Goal: Task Accomplishment & Management: Use online tool/utility

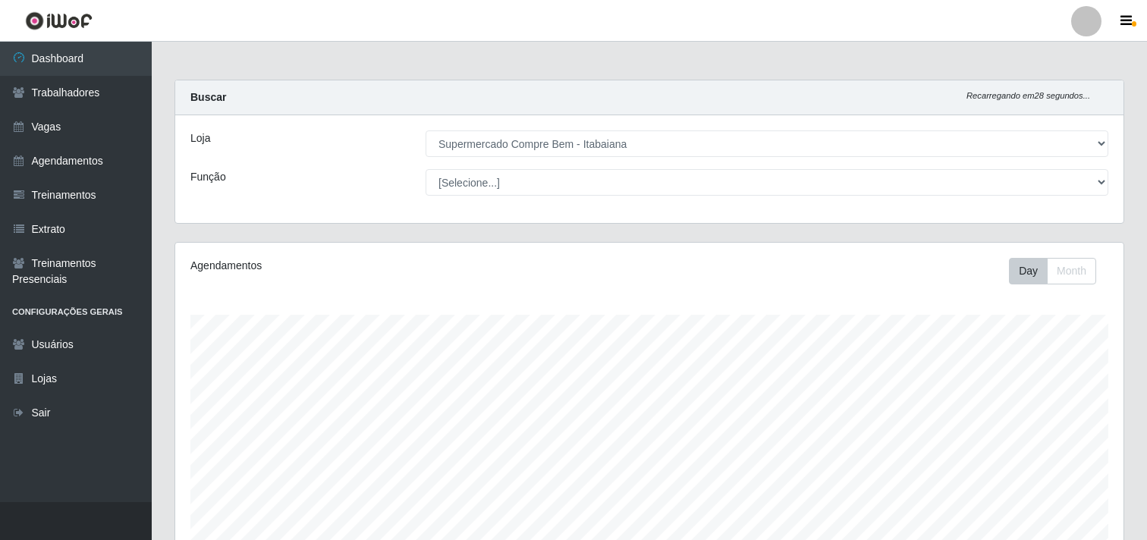
select select "264"
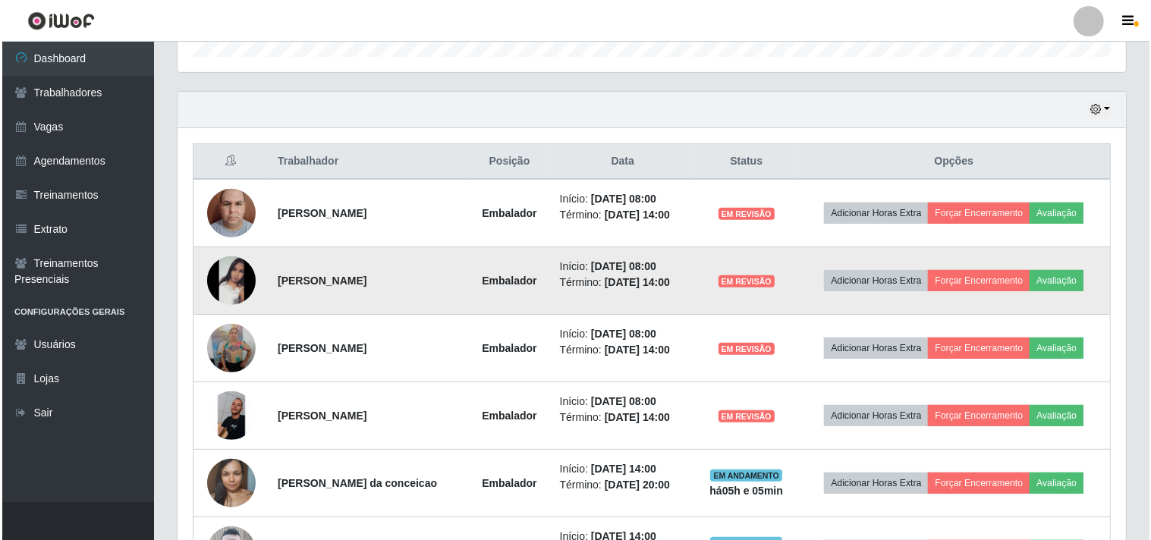
scroll to position [314, 948]
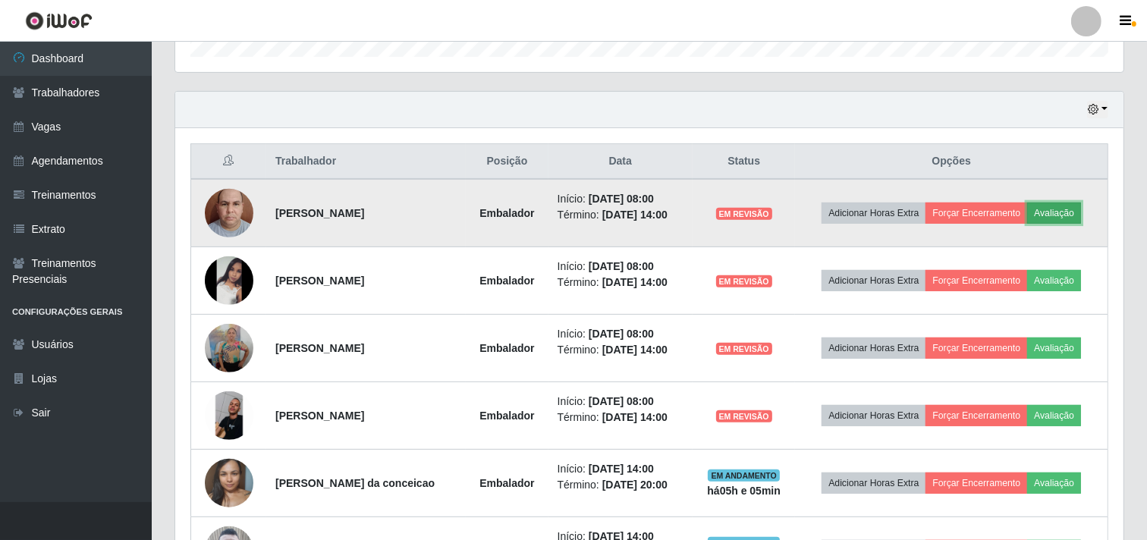
click at [1065, 206] on button "Avaliação" at bounding box center [1054, 213] width 54 height 21
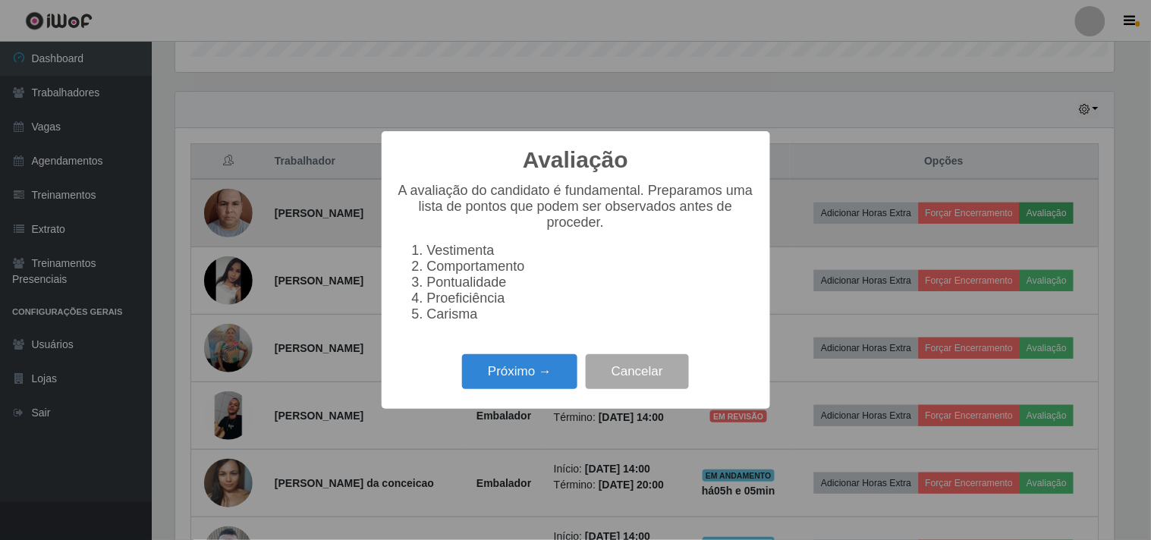
scroll to position [314, 939]
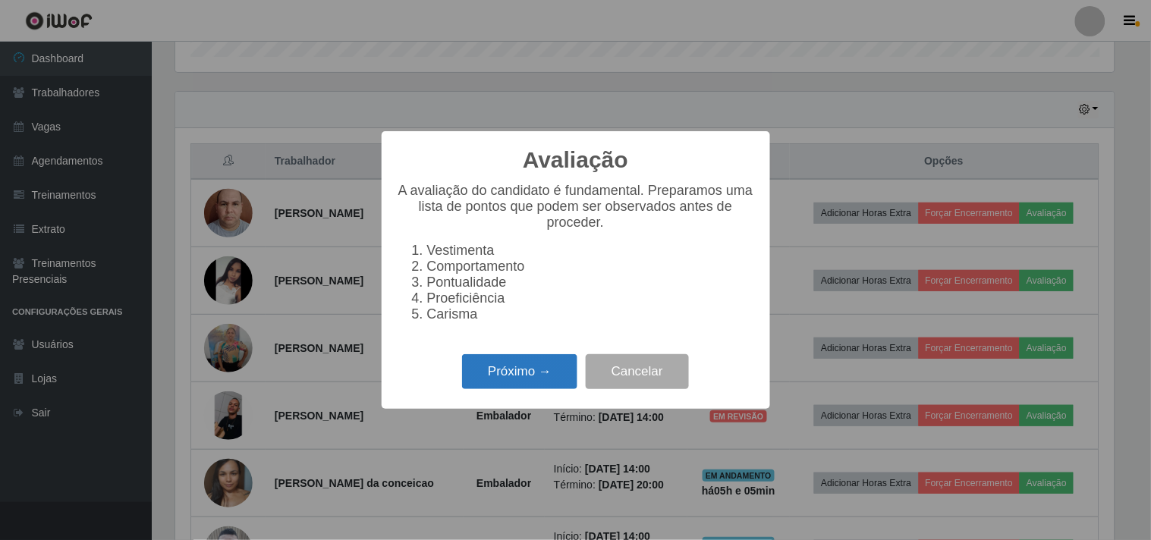
click at [527, 374] on button "Próximo →" at bounding box center [519, 372] width 115 height 36
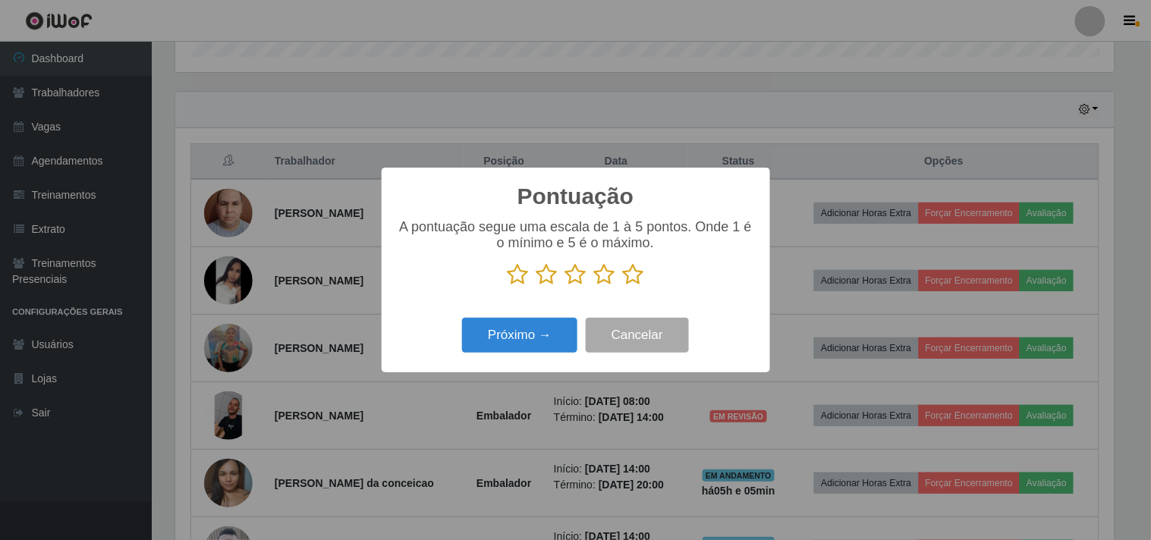
click at [634, 273] on icon at bounding box center [633, 274] width 21 height 23
click at [623, 286] on input "radio" at bounding box center [623, 286] width 0 height 0
click at [531, 334] on button "Próximo →" at bounding box center [519, 336] width 115 height 36
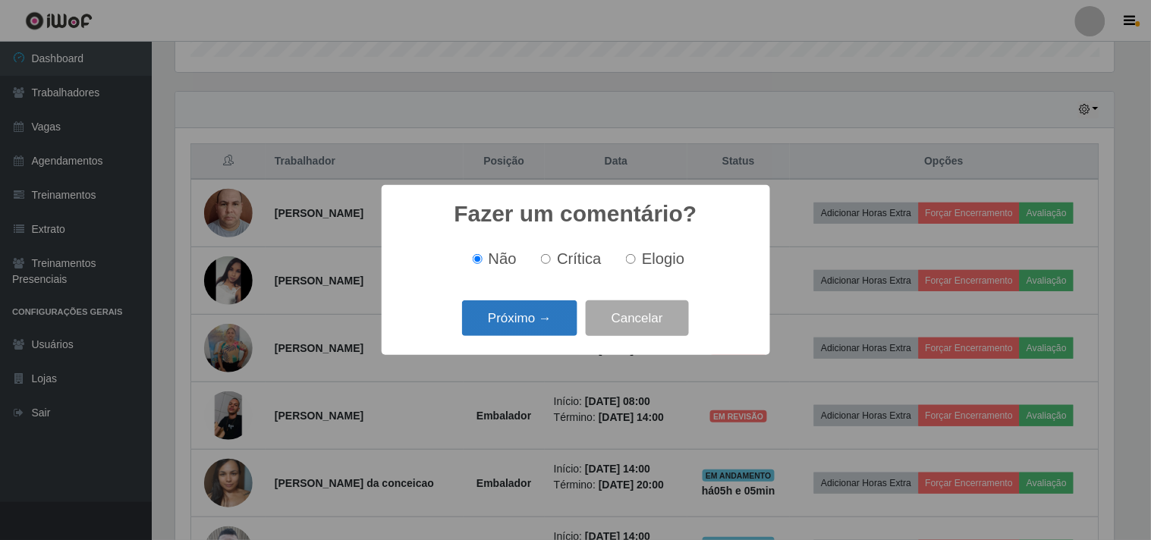
click at [534, 328] on button "Próximo →" at bounding box center [519, 318] width 115 height 36
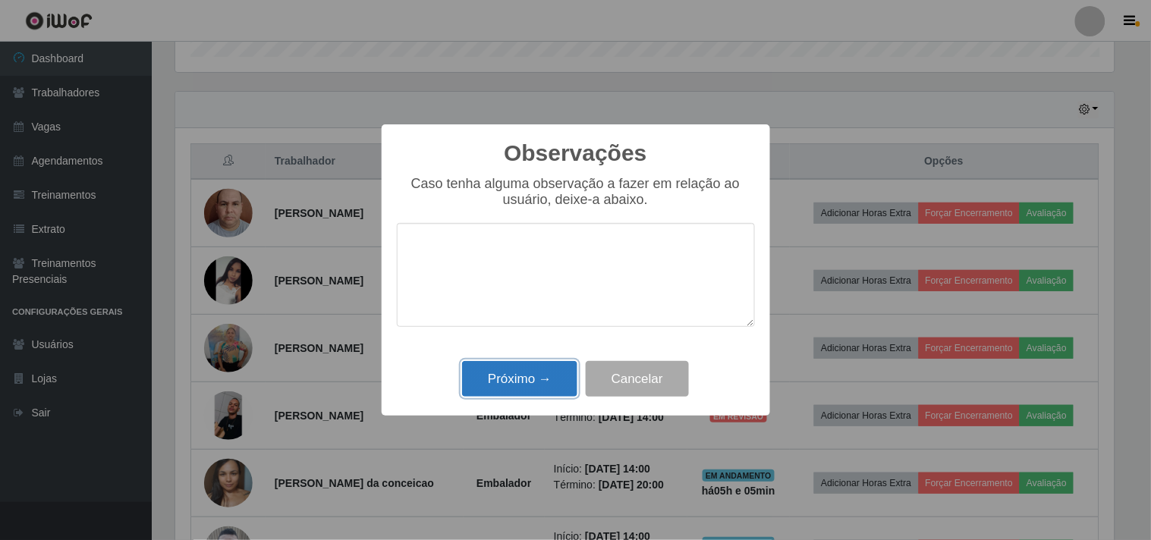
click at [535, 365] on button "Próximo →" at bounding box center [519, 379] width 115 height 36
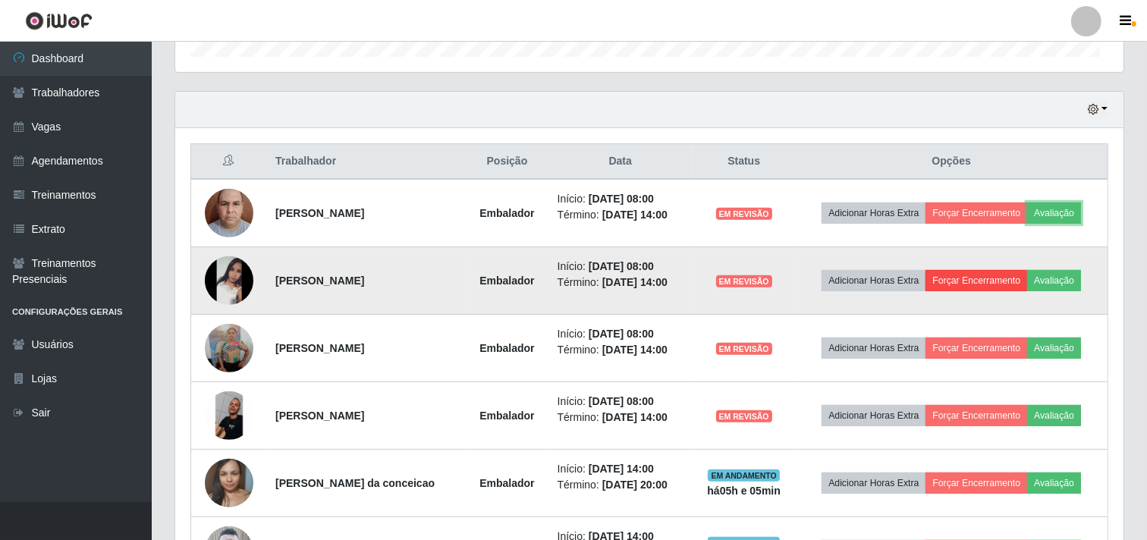
scroll to position [314, 948]
click at [1065, 278] on button "Avaliação" at bounding box center [1054, 280] width 54 height 21
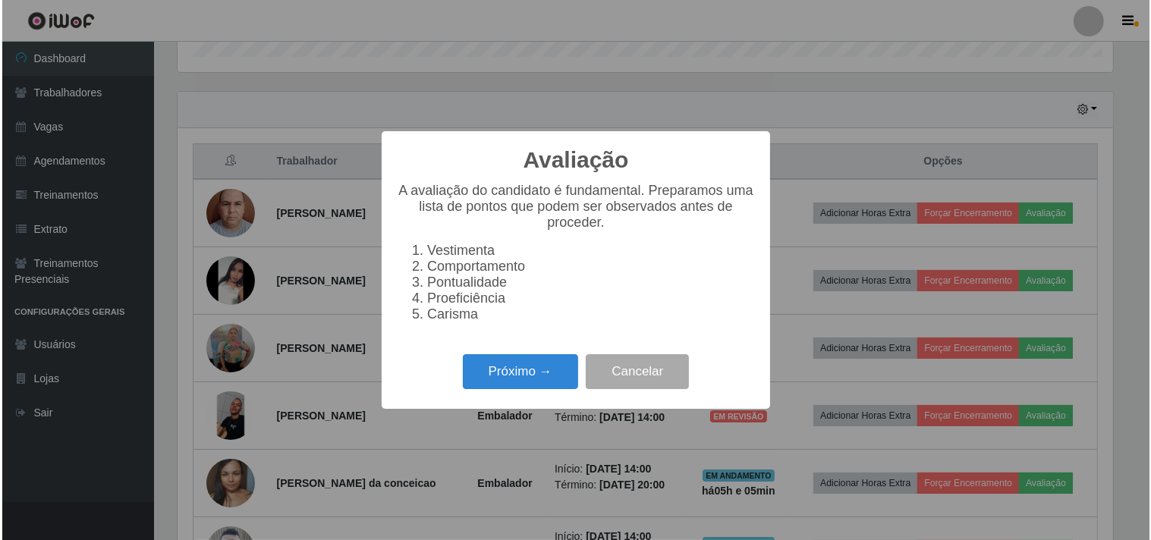
scroll to position [314, 939]
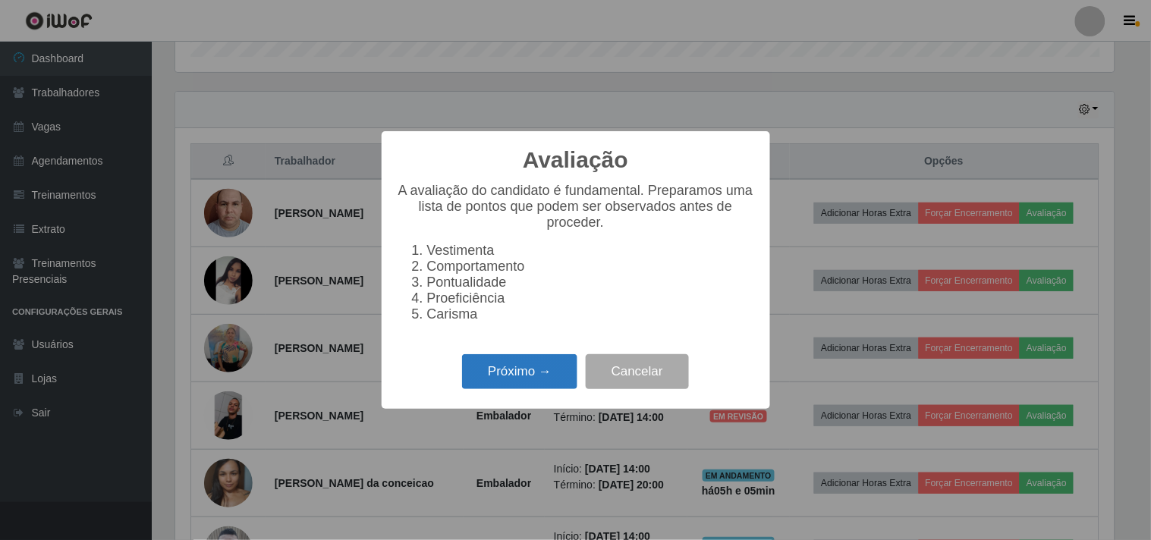
click at [509, 374] on button "Próximo →" at bounding box center [519, 372] width 115 height 36
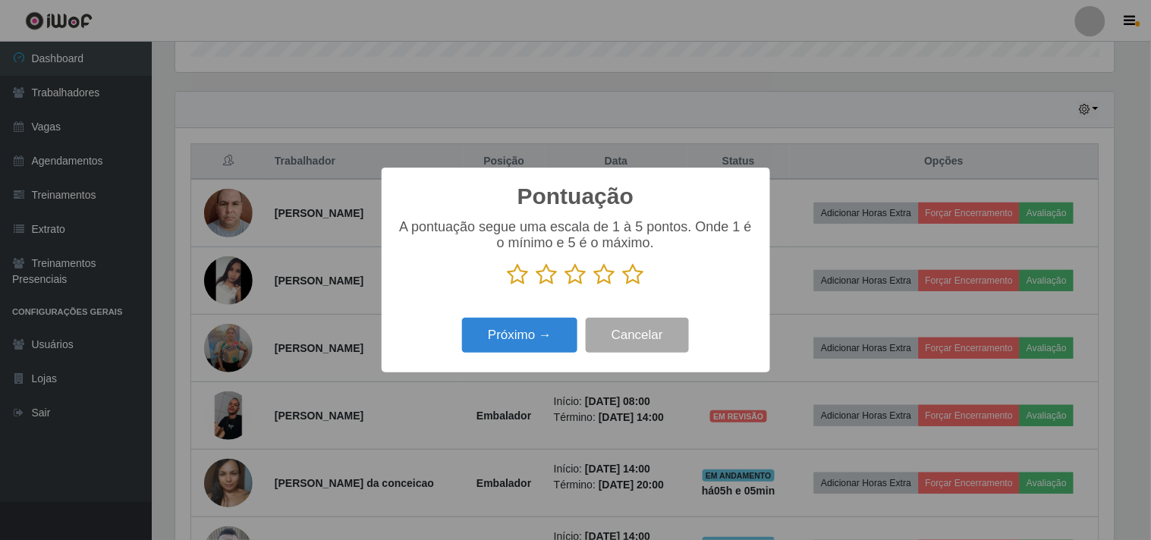
click at [628, 284] on icon at bounding box center [633, 274] width 21 height 23
click at [623, 286] on input "radio" at bounding box center [623, 286] width 0 height 0
click at [519, 330] on button "Próximo →" at bounding box center [519, 336] width 115 height 36
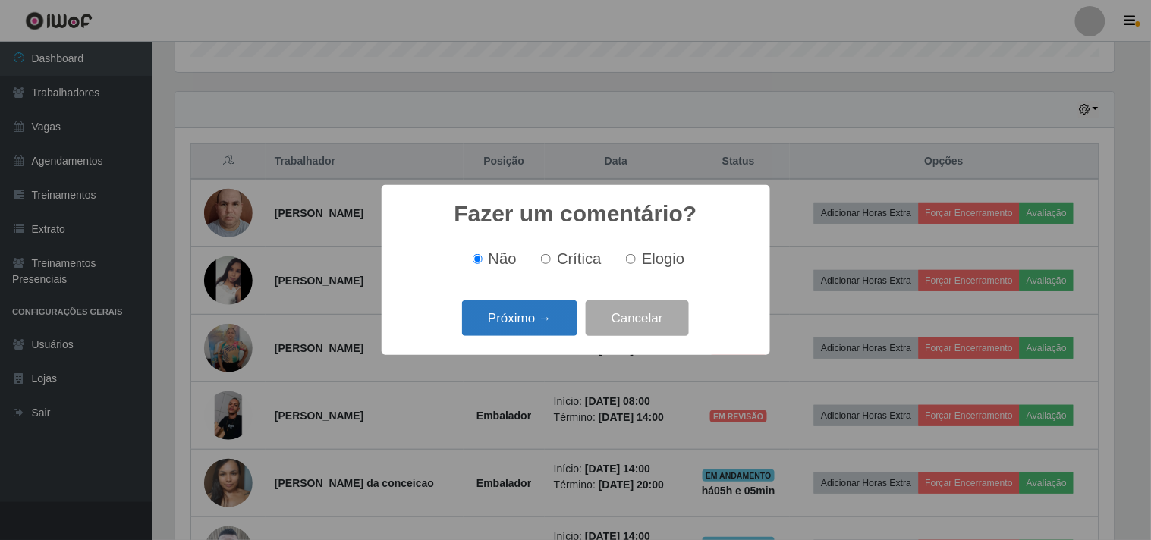
click at [516, 314] on button "Próximo →" at bounding box center [519, 318] width 115 height 36
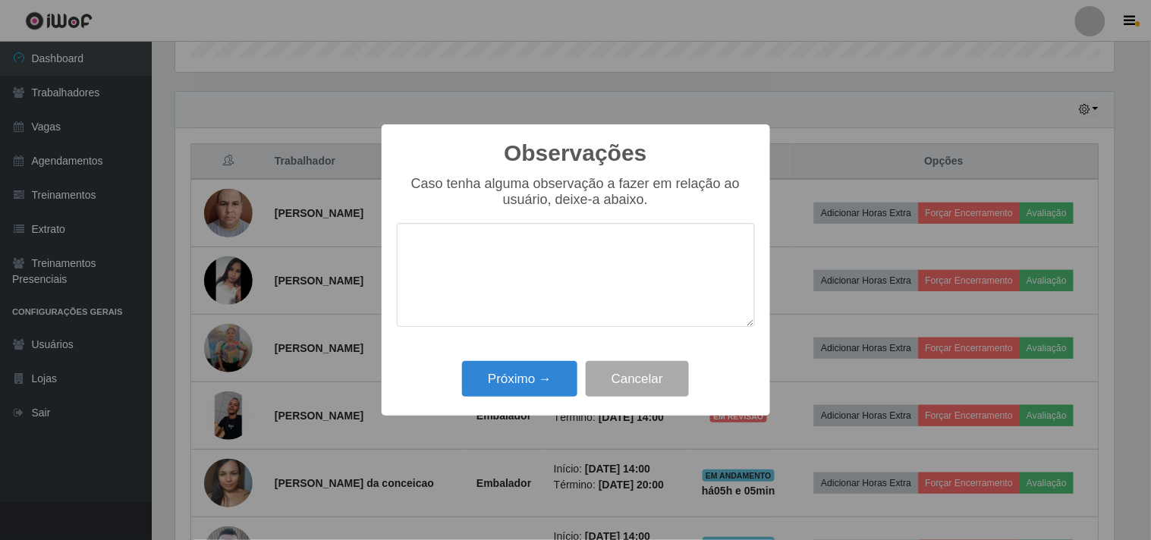
click at [526, 360] on div "Próximo → Cancelar" at bounding box center [576, 378] width 358 height 43
click at [509, 369] on button "Próximo →" at bounding box center [519, 379] width 115 height 36
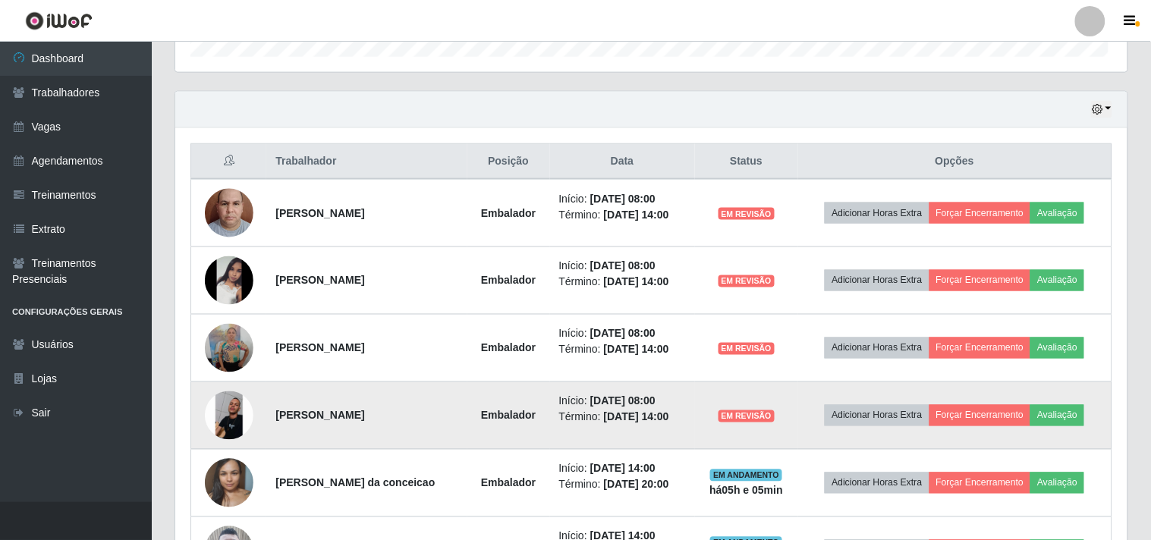
scroll to position [314, 948]
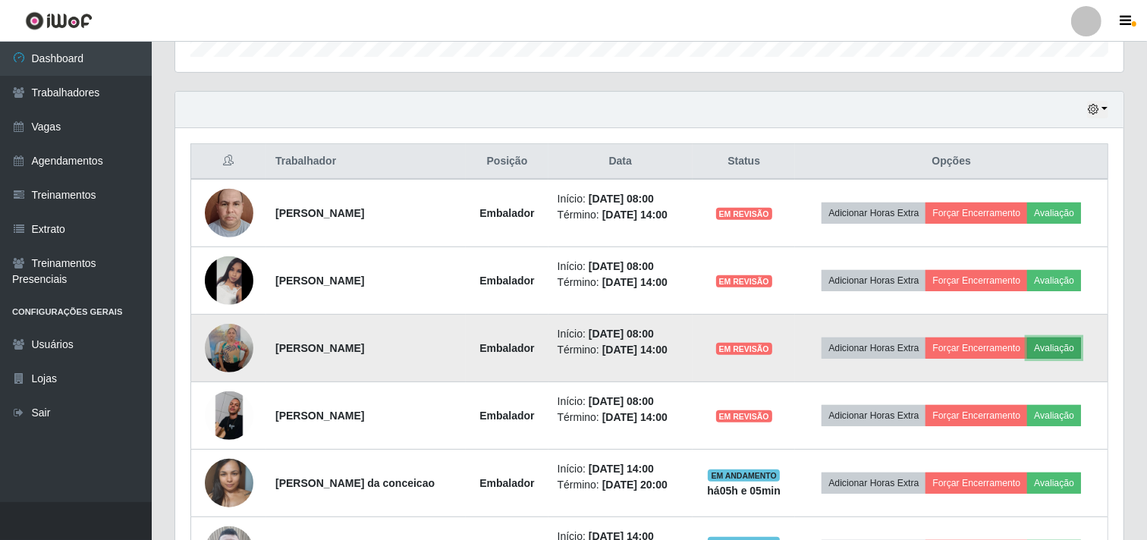
click at [1058, 343] on button "Avaliação" at bounding box center [1054, 348] width 54 height 21
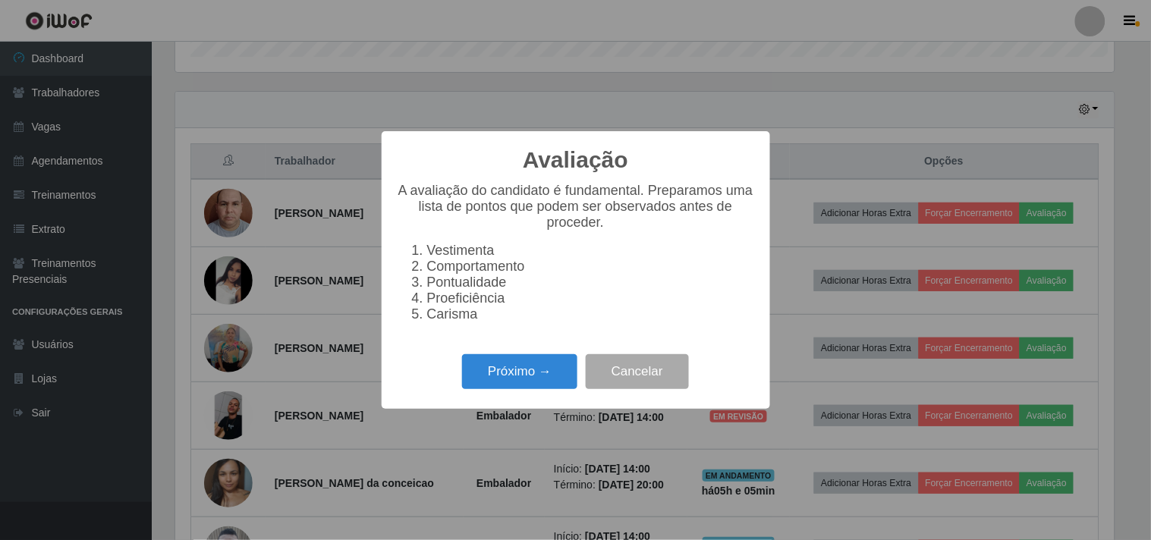
scroll to position [314, 939]
click at [491, 377] on button "Próximo →" at bounding box center [519, 372] width 115 height 36
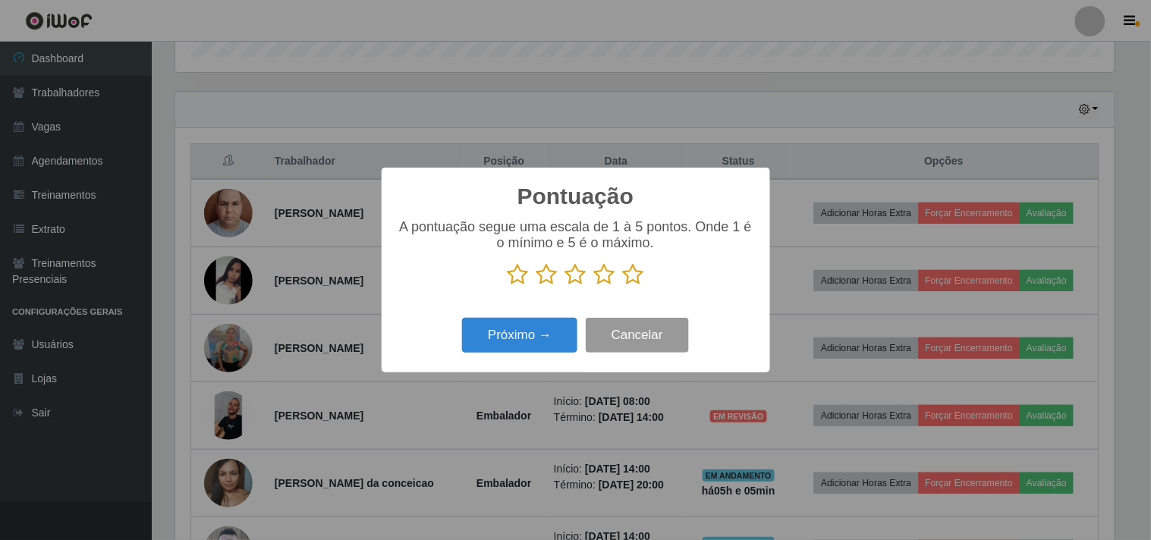
scroll to position [758437, 757812]
click at [621, 269] on p at bounding box center [576, 274] width 358 height 23
click at [634, 276] on icon at bounding box center [633, 274] width 21 height 23
click at [623, 286] on input "radio" at bounding box center [623, 286] width 0 height 0
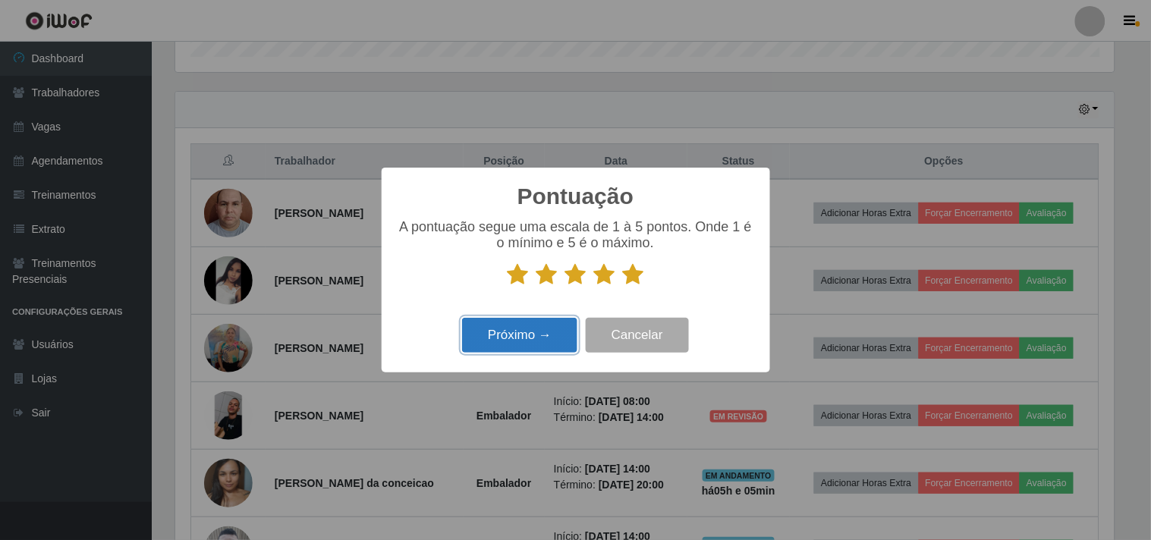
click at [528, 334] on button "Próximo →" at bounding box center [519, 336] width 115 height 36
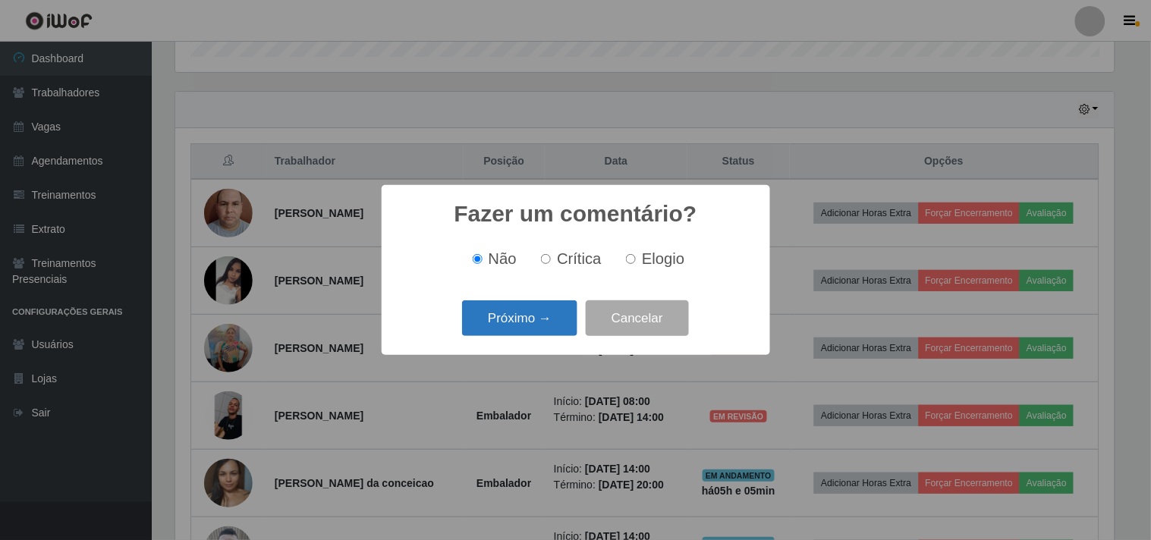
click at [508, 314] on button "Próximo →" at bounding box center [519, 318] width 115 height 36
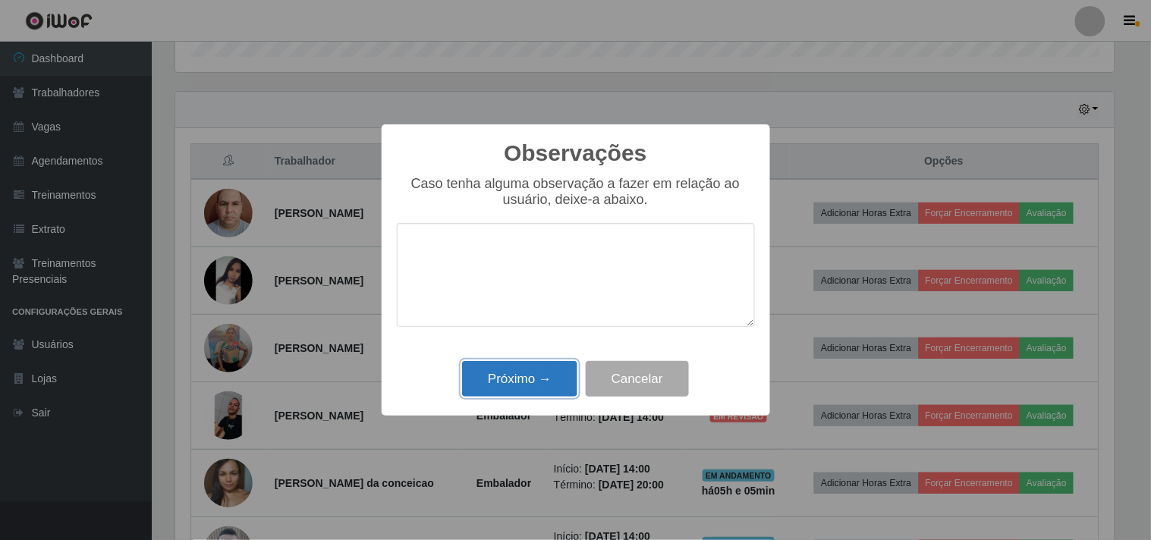
click at [541, 366] on button "Próximo →" at bounding box center [519, 379] width 115 height 36
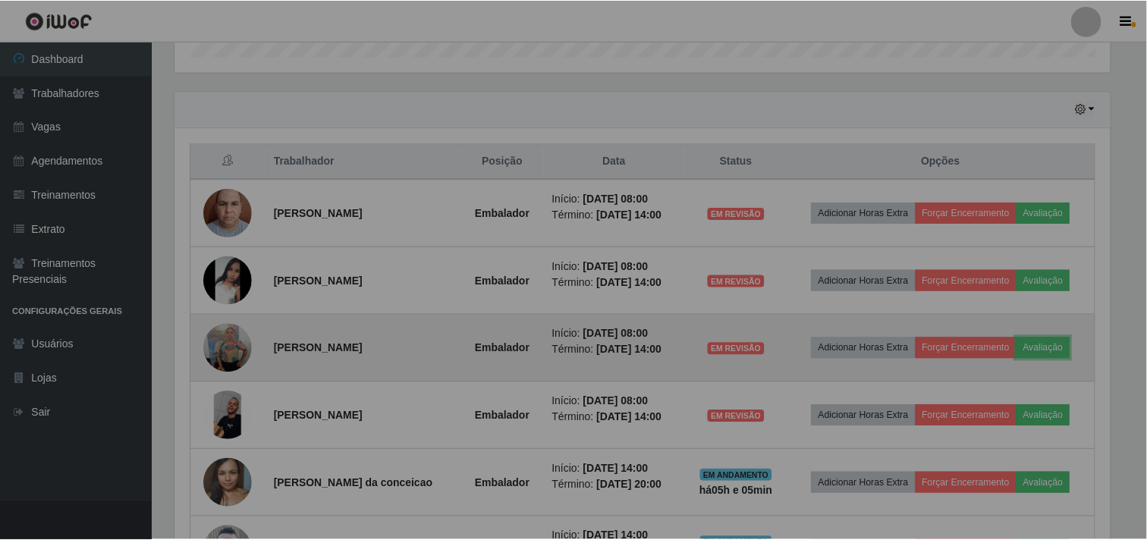
scroll to position [314, 948]
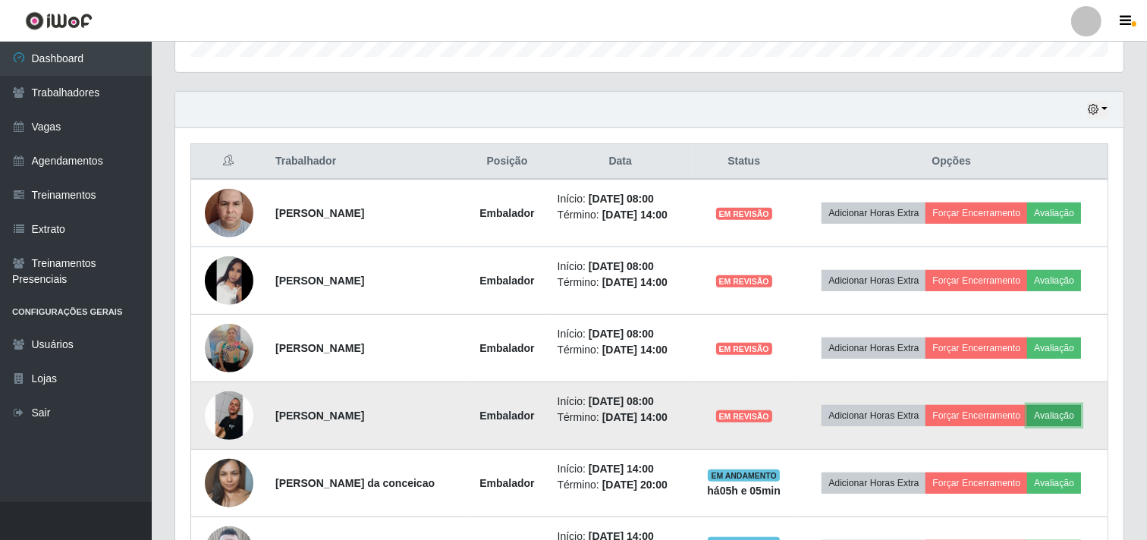
click at [1060, 407] on button "Avaliação" at bounding box center [1054, 415] width 54 height 21
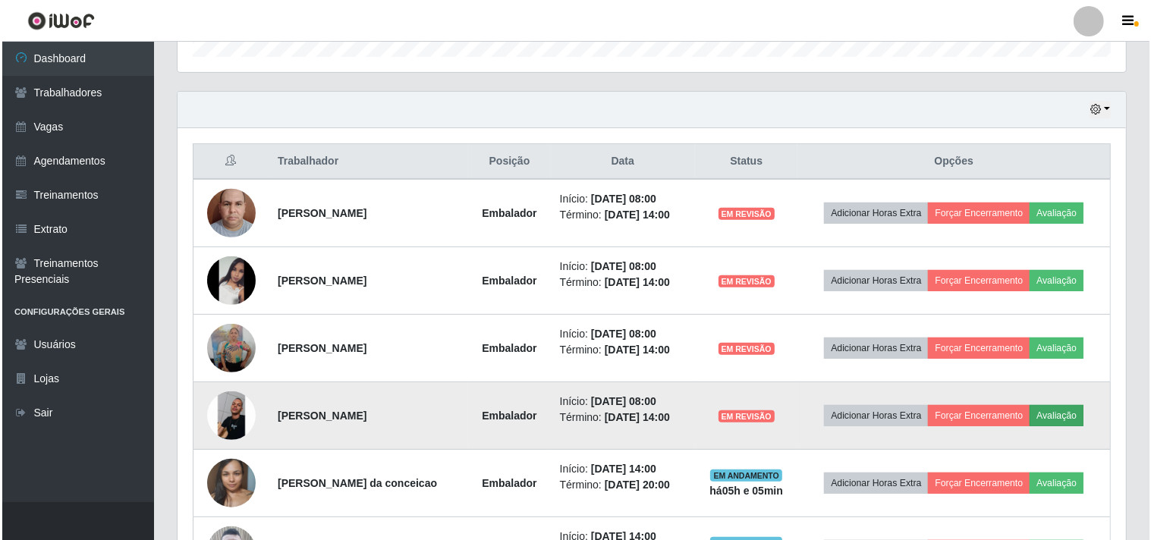
scroll to position [314, 939]
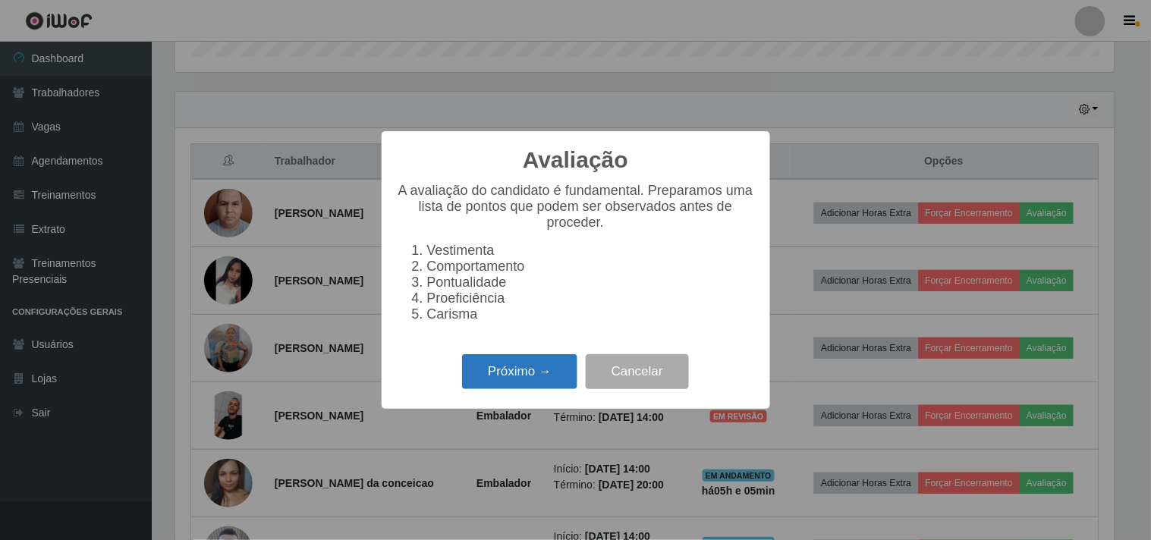
click at [495, 383] on button "Próximo →" at bounding box center [519, 372] width 115 height 36
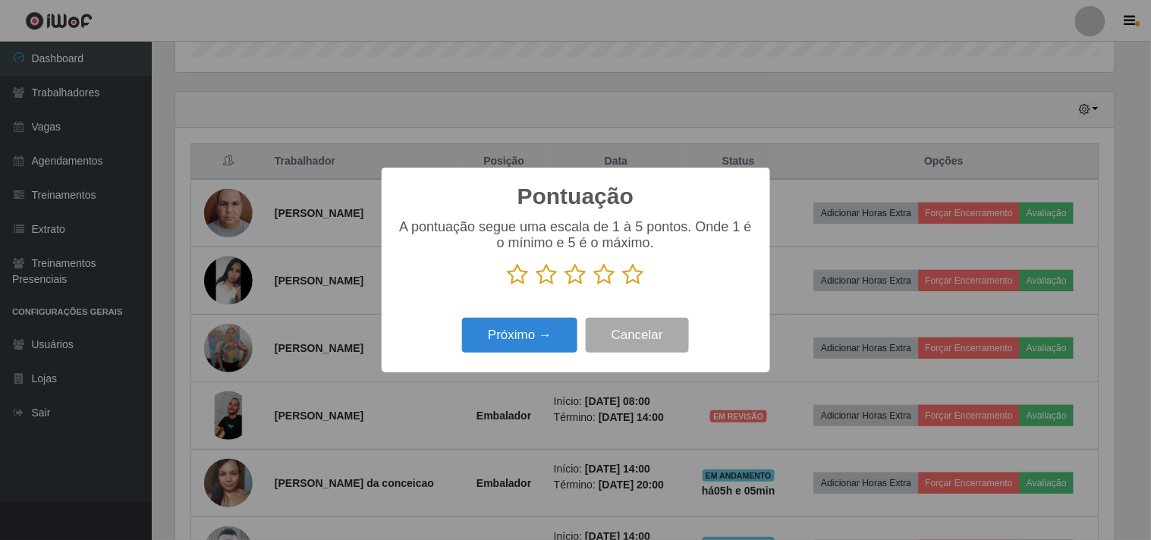
click at [625, 274] on icon at bounding box center [633, 274] width 21 height 23
click at [623, 286] on input "radio" at bounding box center [623, 286] width 0 height 0
click at [517, 328] on button "Próximo →" at bounding box center [519, 336] width 115 height 36
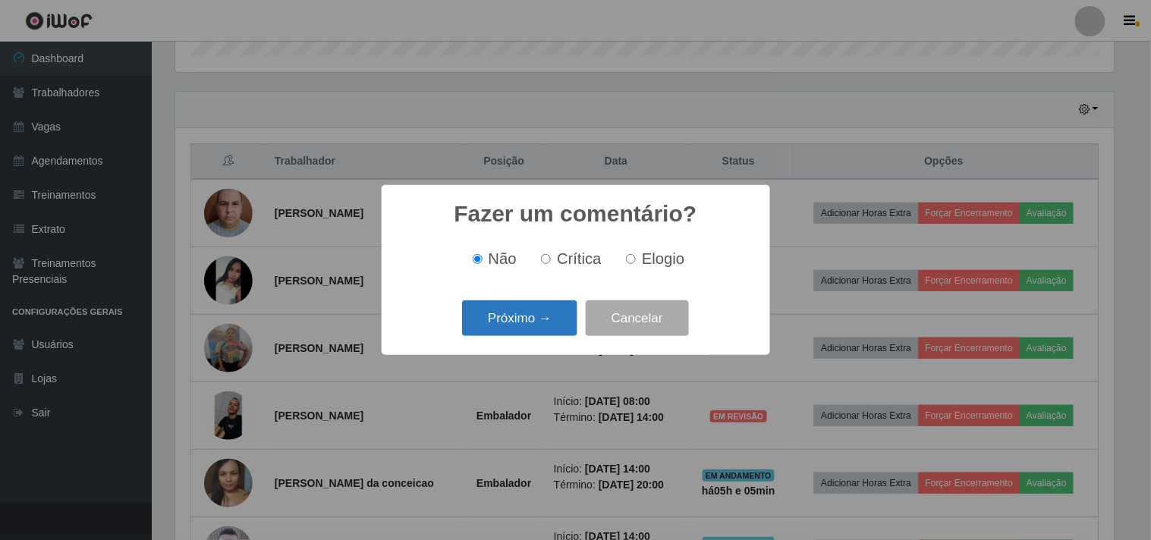
click at [528, 316] on button "Próximo →" at bounding box center [519, 318] width 115 height 36
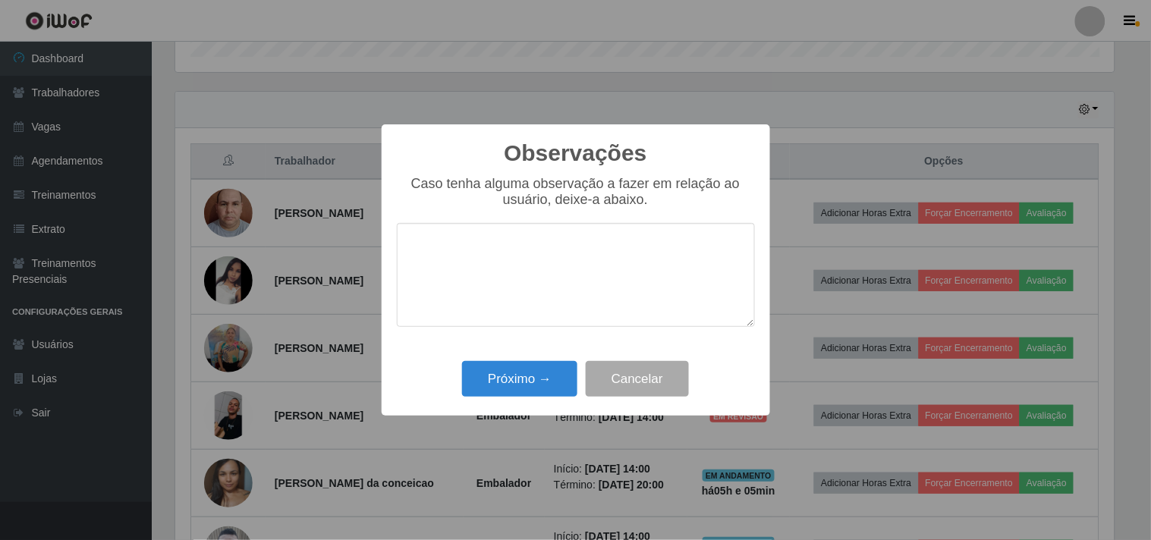
click at [522, 359] on div "Próximo → Cancelar" at bounding box center [576, 378] width 358 height 43
click at [517, 384] on button "Próximo →" at bounding box center [519, 379] width 115 height 36
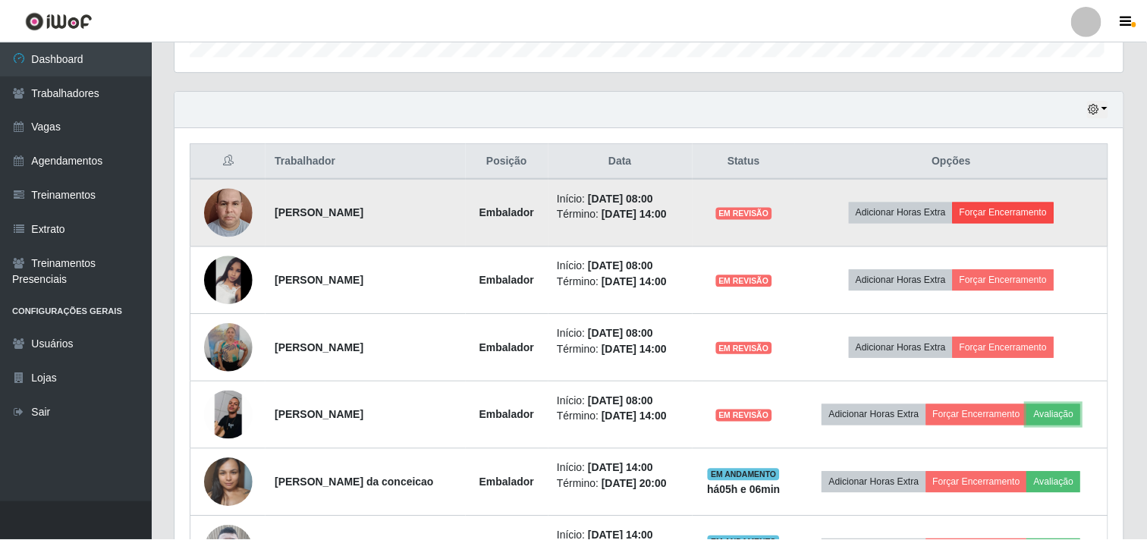
scroll to position [314, 948]
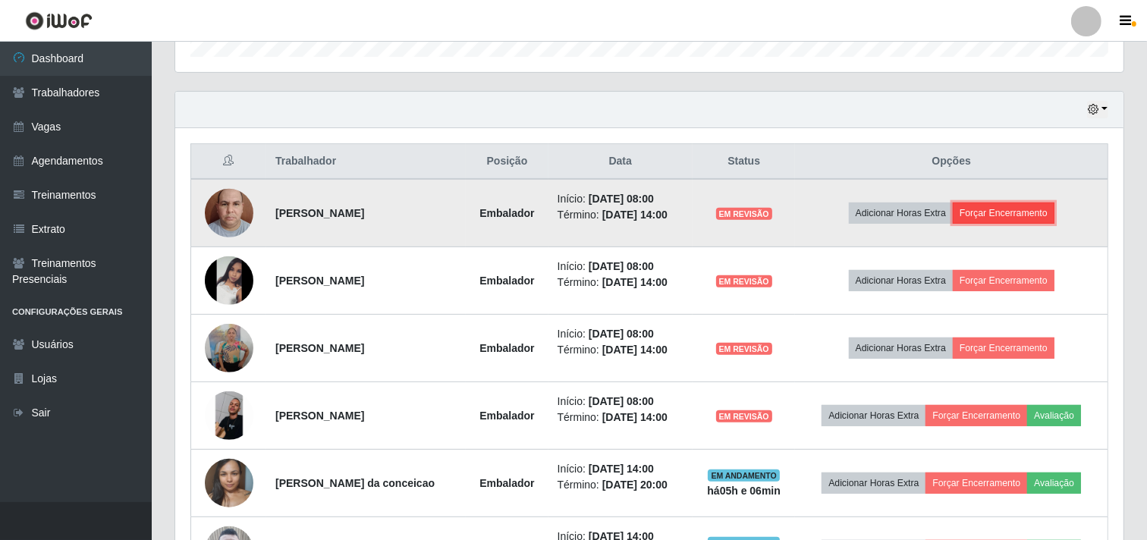
click at [997, 213] on button "Forçar Encerramento" at bounding box center [1004, 213] width 102 height 21
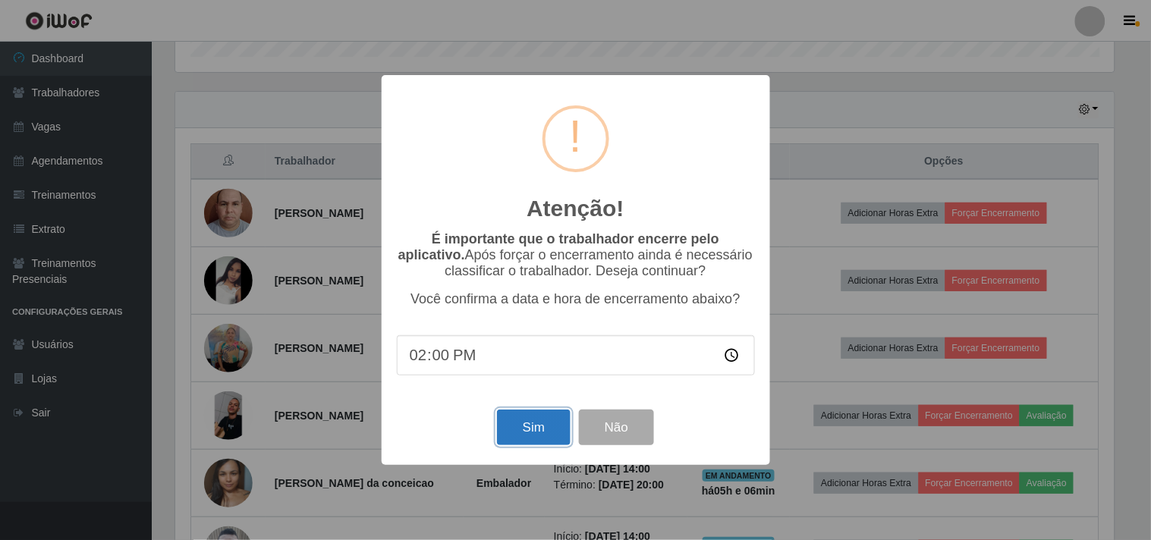
click at [545, 419] on button "Sim" at bounding box center [534, 428] width 74 height 36
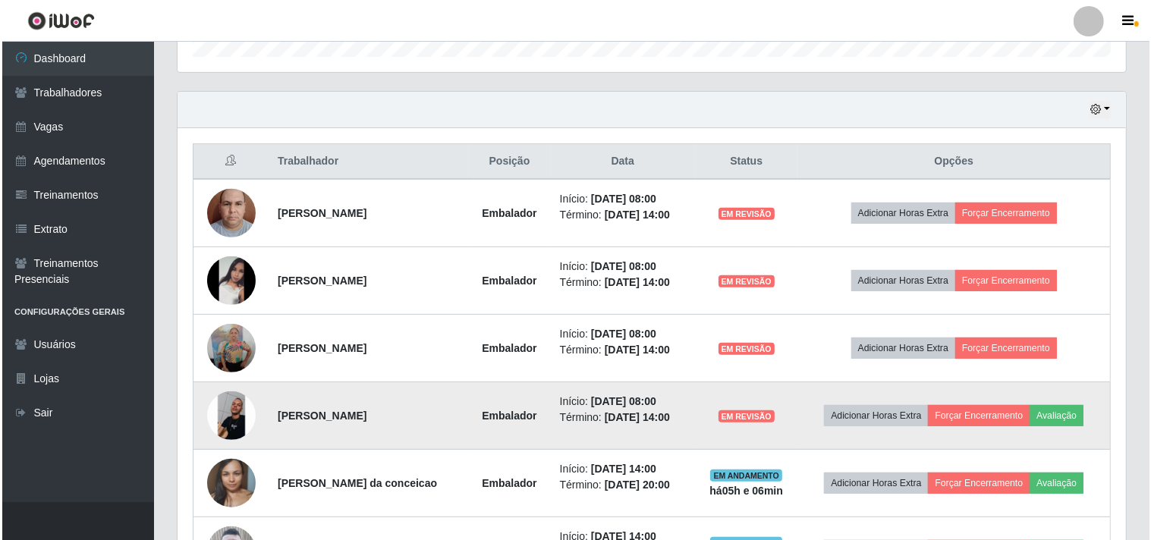
scroll to position [0, 0]
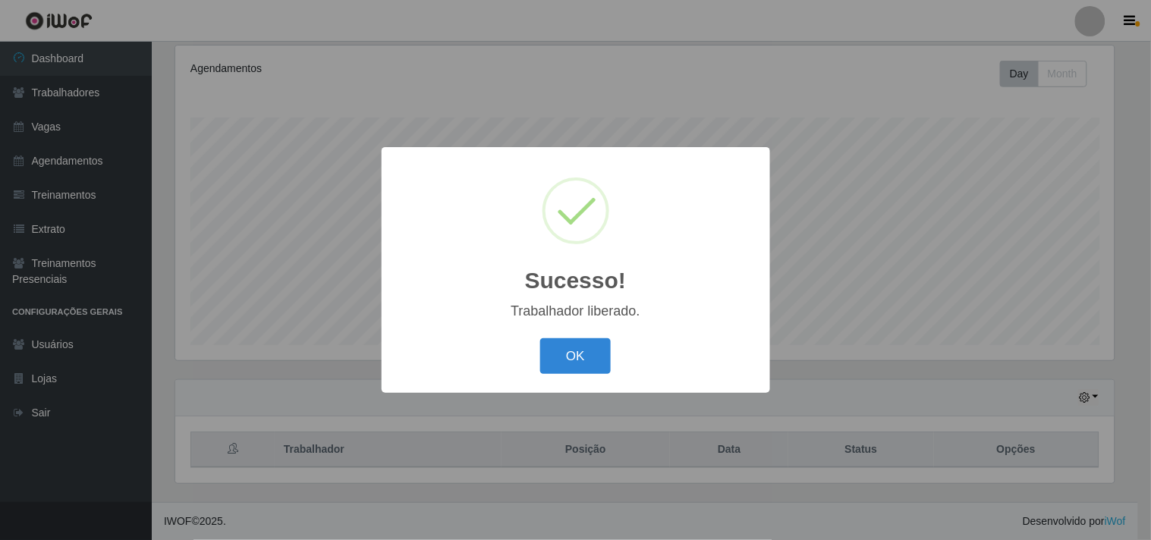
click at [540, 338] on button "OK" at bounding box center [575, 356] width 71 height 36
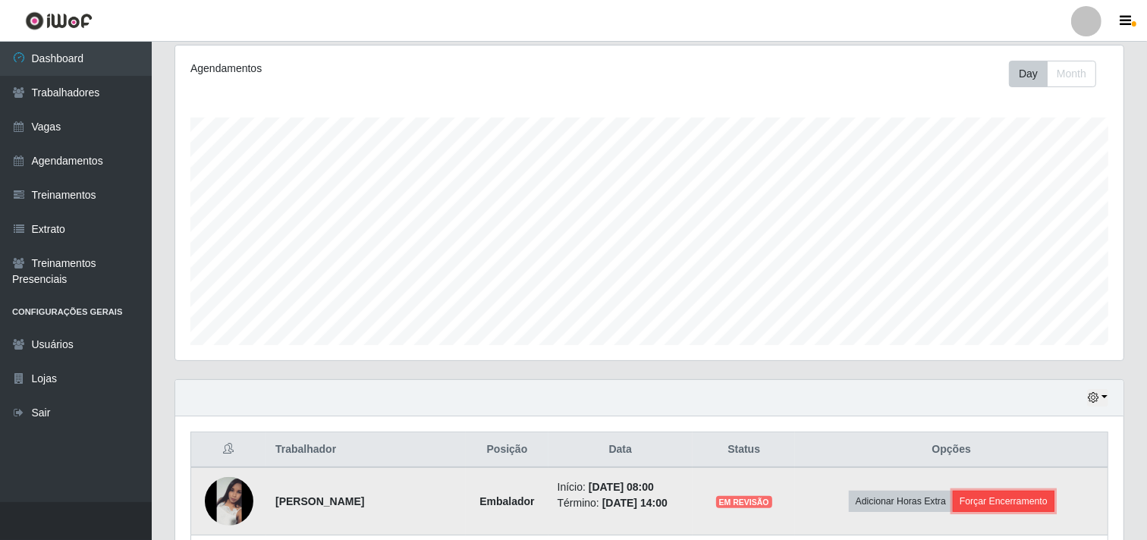
click at [1007, 505] on button "Forçar Encerramento" at bounding box center [1004, 501] width 102 height 21
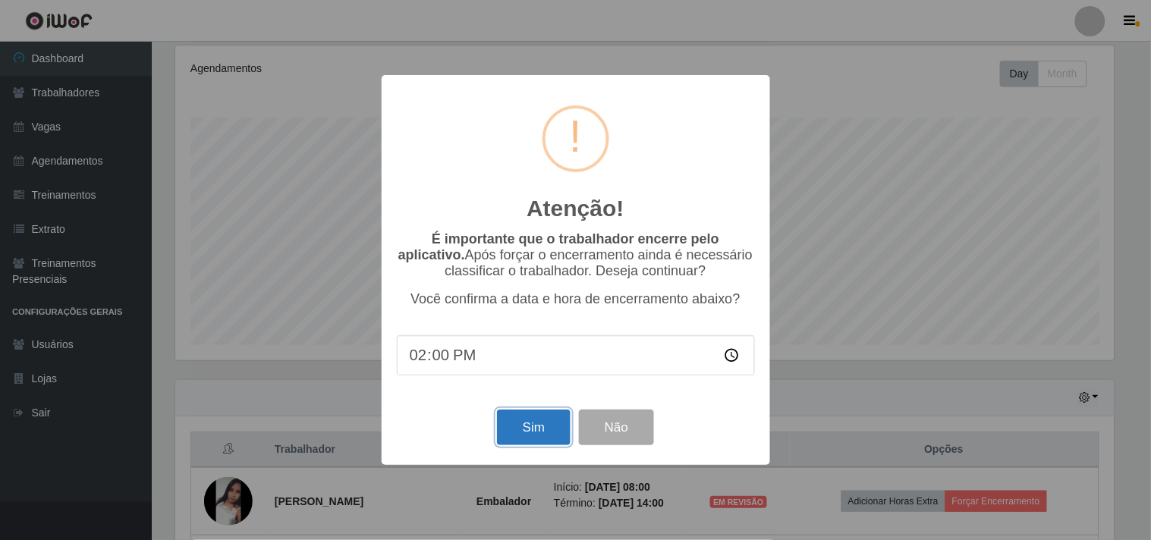
click at [557, 426] on button "Sim" at bounding box center [534, 428] width 74 height 36
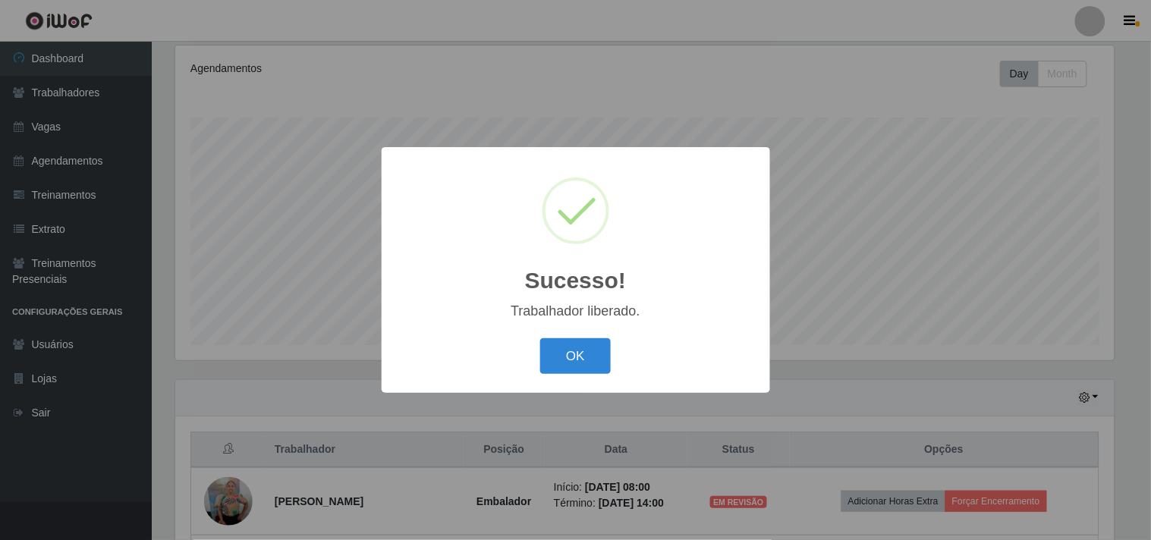
click at [540, 338] on button "OK" at bounding box center [575, 356] width 71 height 36
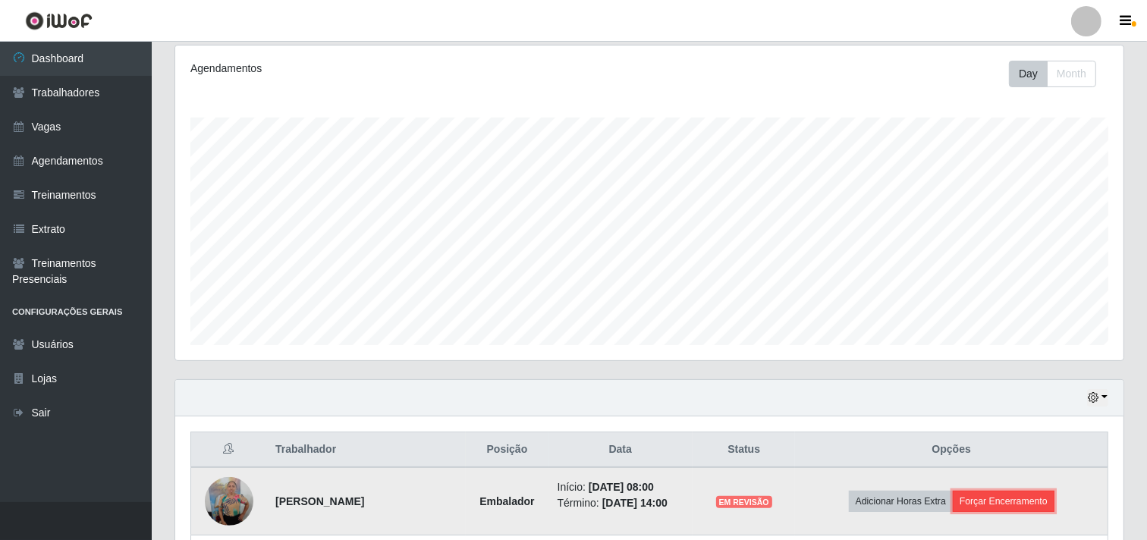
click at [981, 505] on button "Forçar Encerramento" at bounding box center [1004, 501] width 102 height 21
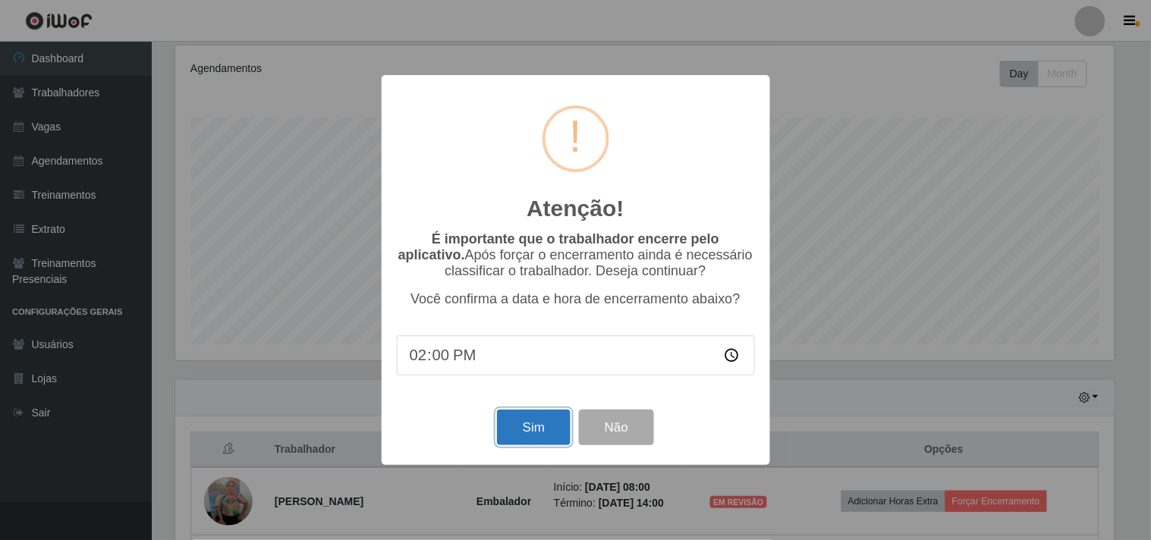
click at [558, 420] on button "Sim" at bounding box center [534, 428] width 74 height 36
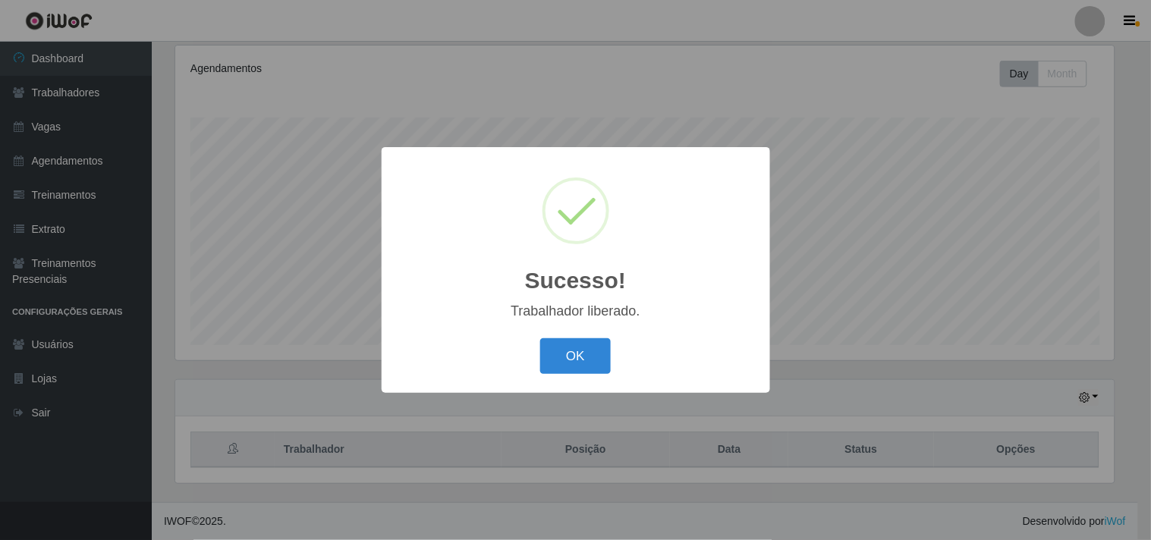
click at [540, 338] on button "OK" at bounding box center [575, 356] width 71 height 36
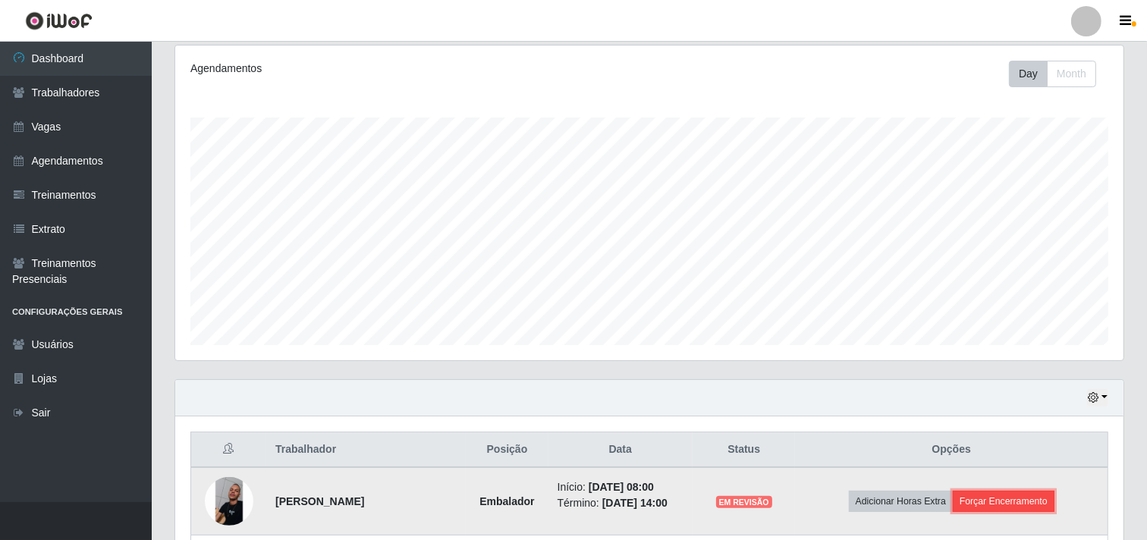
click at [995, 502] on button "Forçar Encerramento" at bounding box center [1004, 501] width 102 height 21
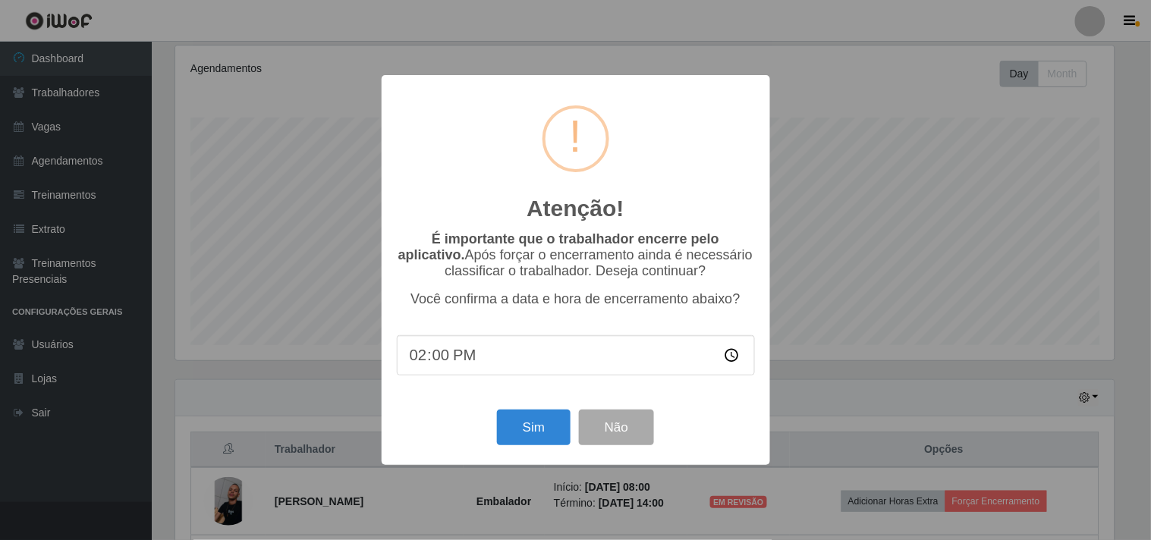
click at [513, 404] on div "Atenção! × É importante que o trabalhador encerre pelo aplicativo. Após forçar …" at bounding box center [576, 269] width 388 height 389
click at [518, 414] on button "Sim" at bounding box center [534, 428] width 74 height 36
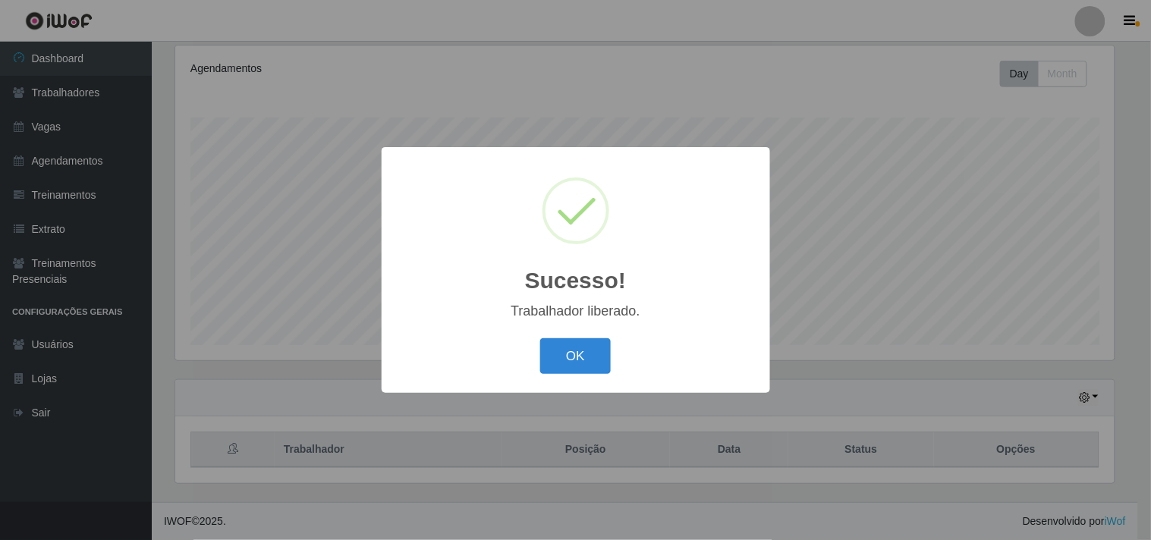
click at [540, 338] on button "OK" at bounding box center [575, 356] width 71 height 36
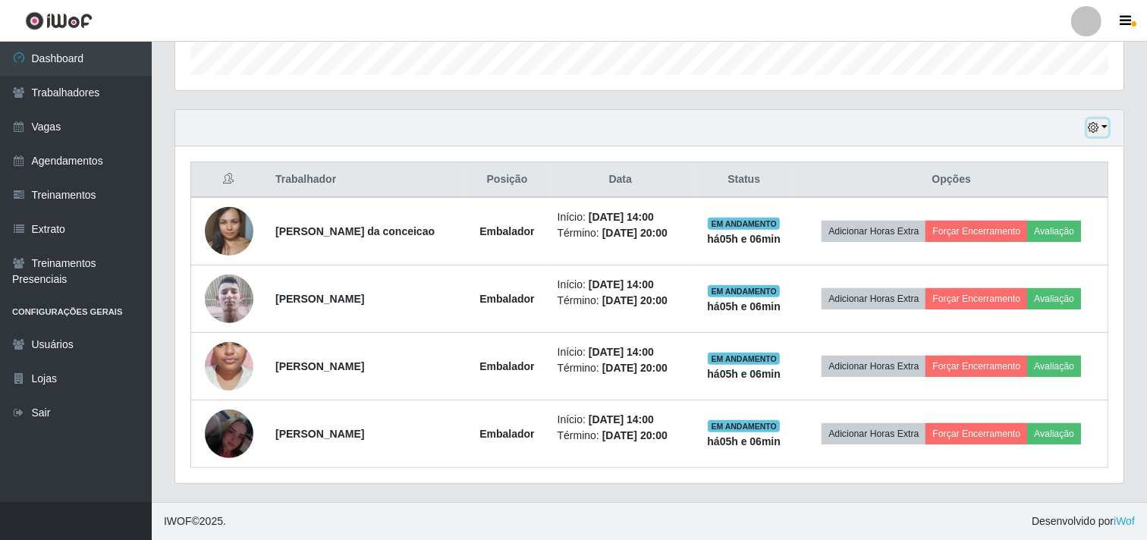
click at [1106, 131] on button "button" at bounding box center [1097, 127] width 21 height 17
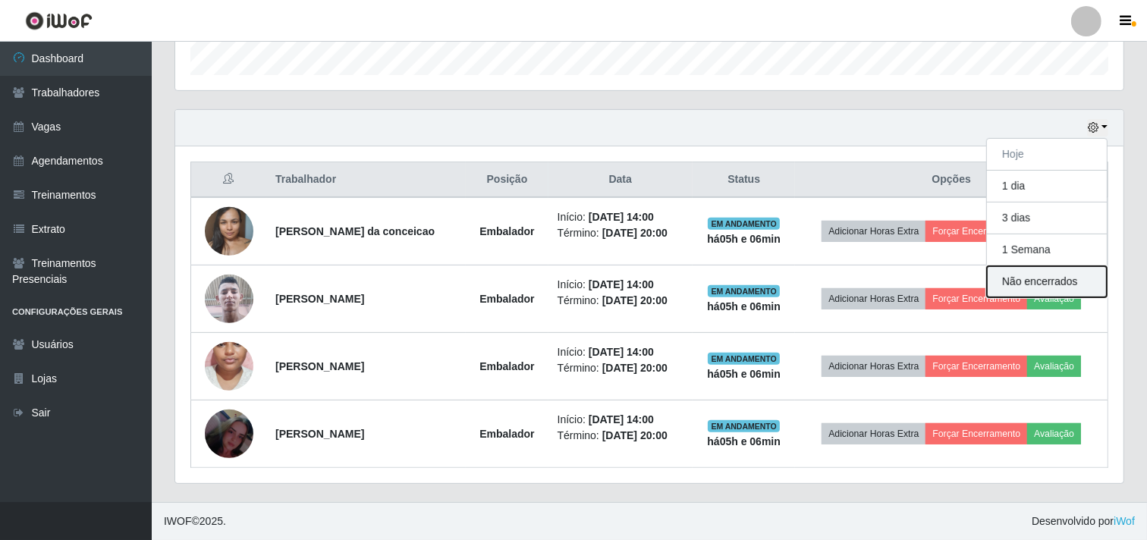
click at [1006, 284] on button "Não encerrados" at bounding box center [1047, 281] width 120 height 31
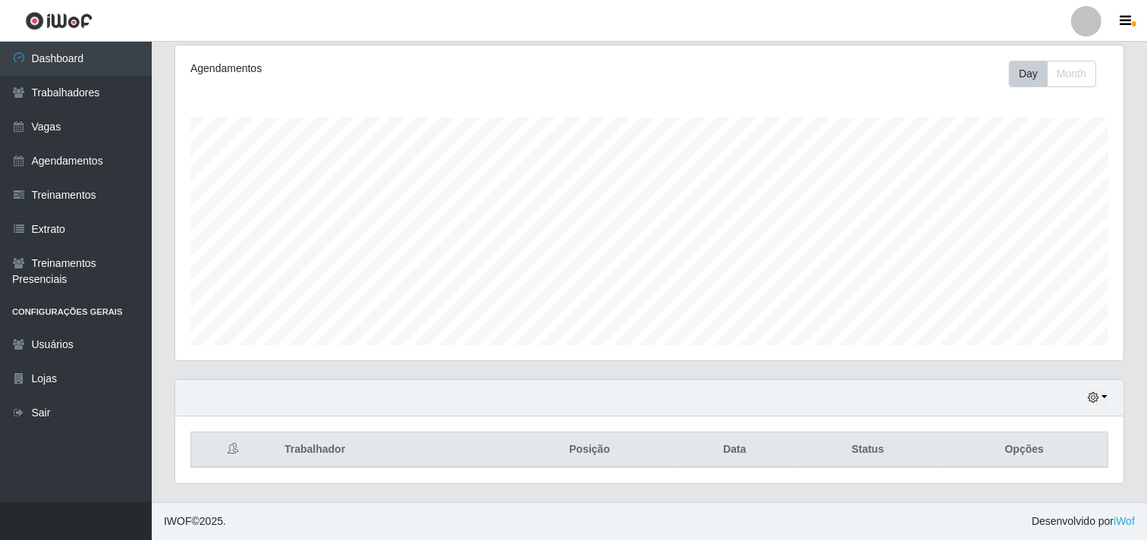
click at [1086, 391] on div "Hoje 1 dia 3 dias 1 Semana Não encerrados Trabalhador Posição Data Status Opções" at bounding box center [650, 431] width 950 height 105
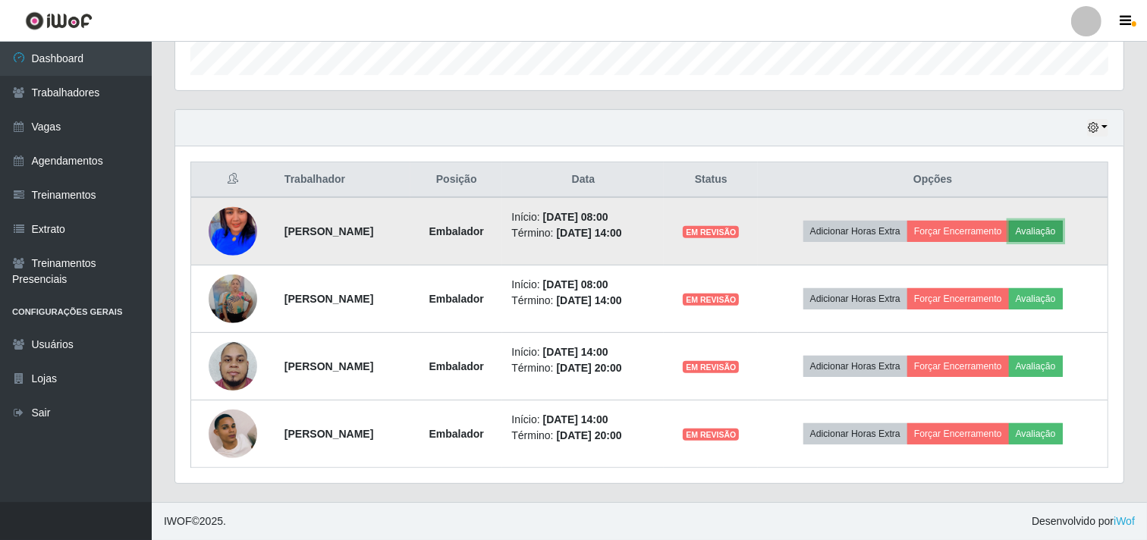
click at [1058, 235] on button "Avaliação" at bounding box center [1036, 231] width 54 height 21
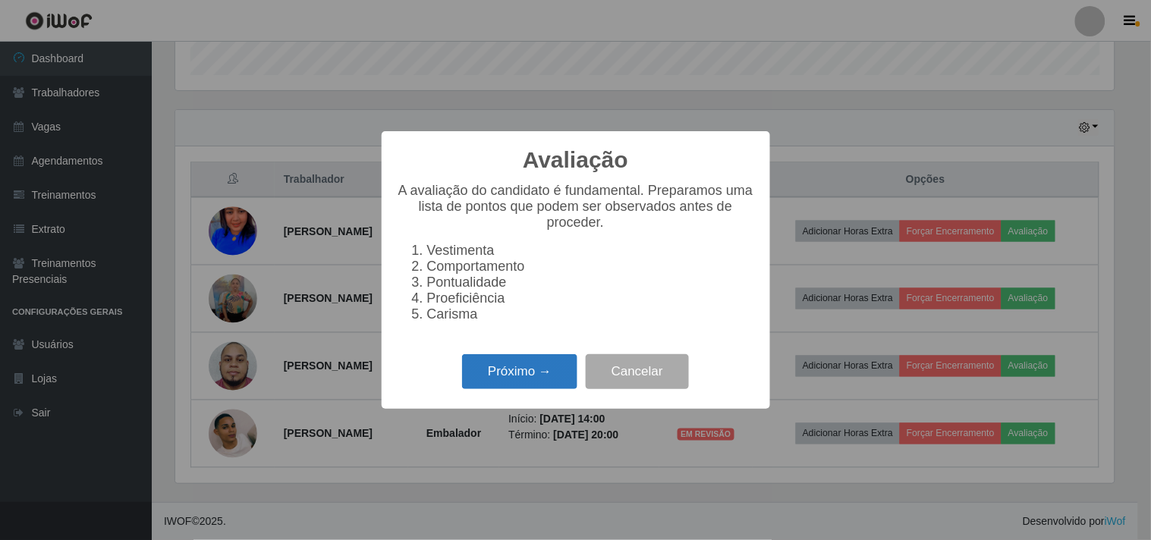
click at [499, 375] on button "Próximo →" at bounding box center [519, 372] width 115 height 36
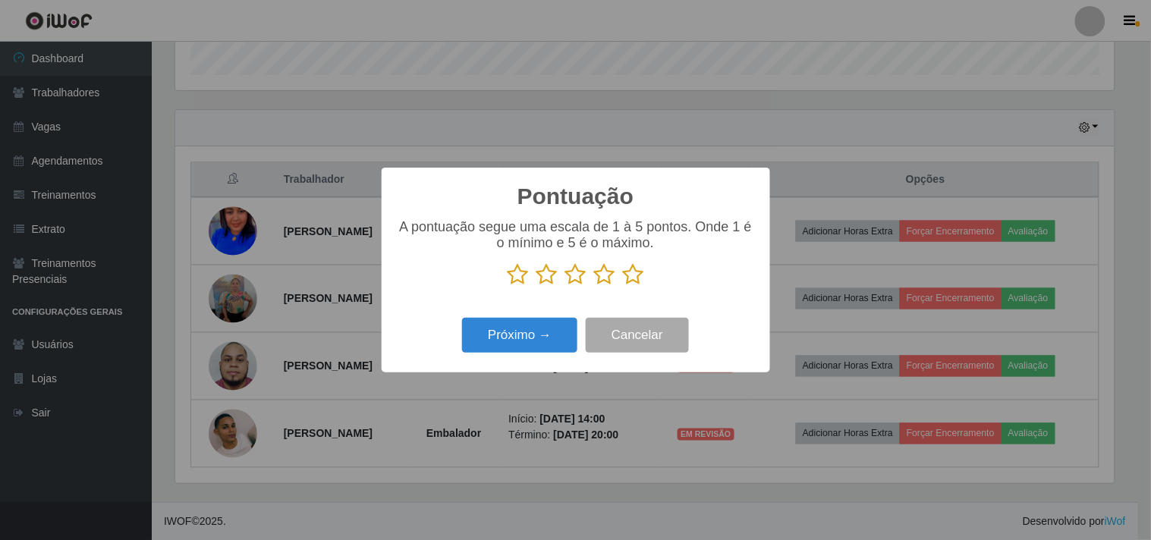
click at [631, 275] on icon at bounding box center [633, 274] width 21 height 23
click at [623, 286] on input "radio" at bounding box center [623, 286] width 0 height 0
click at [533, 335] on button "Próximo →" at bounding box center [519, 336] width 115 height 36
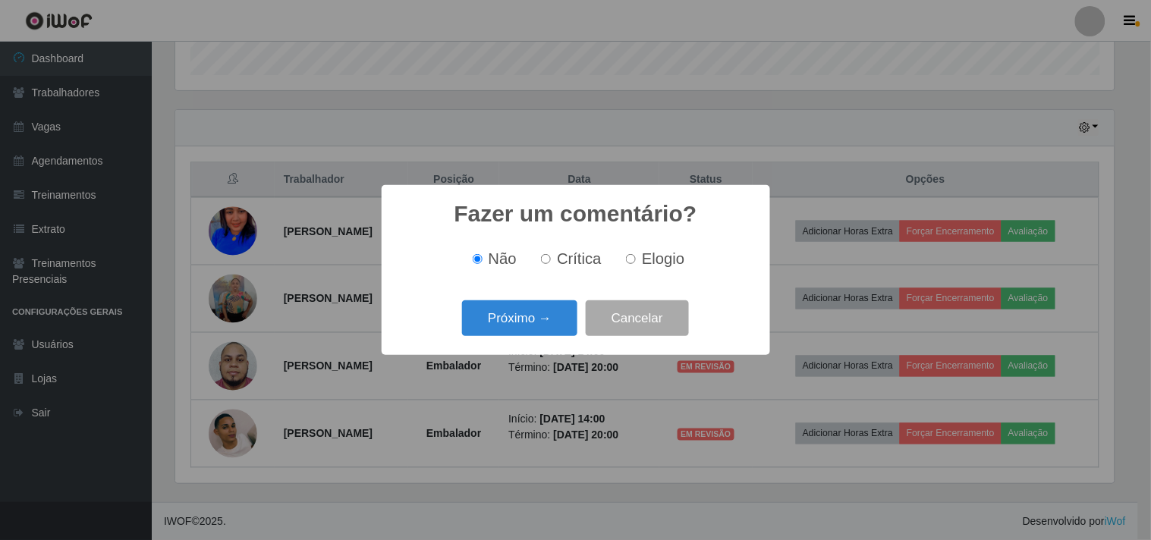
click at [533, 335] on button "Próximo →" at bounding box center [519, 318] width 115 height 36
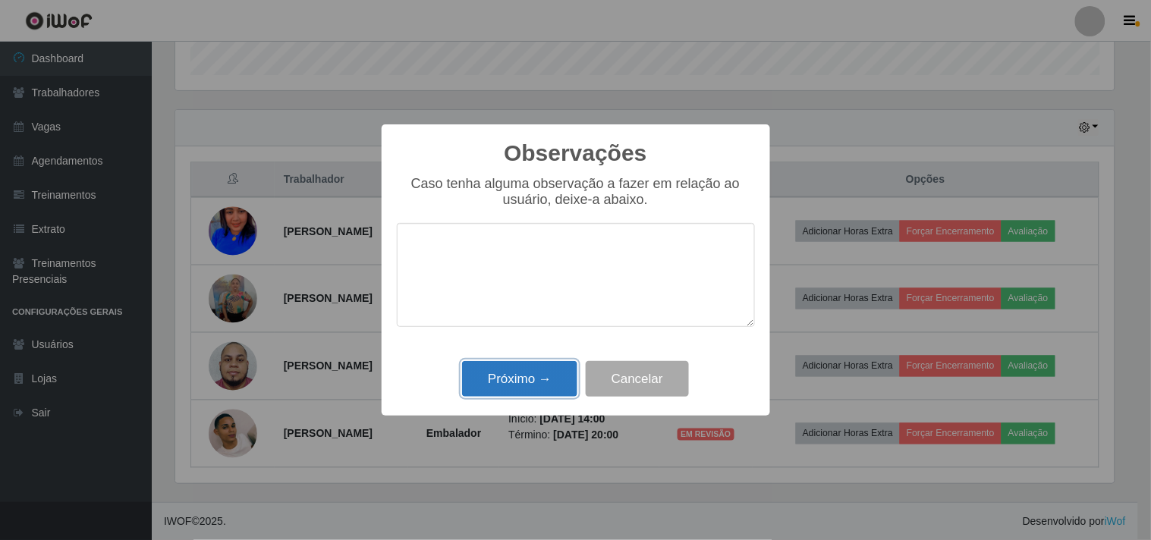
click at [526, 373] on button "Próximo →" at bounding box center [519, 379] width 115 height 36
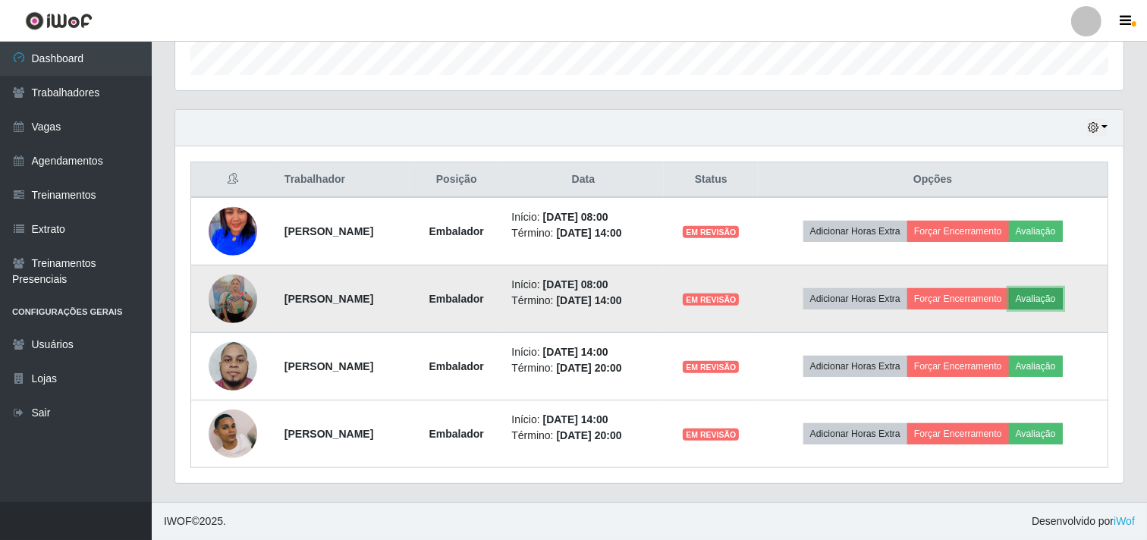
click at [1052, 299] on button "Avaliação" at bounding box center [1036, 298] width 54 height 21
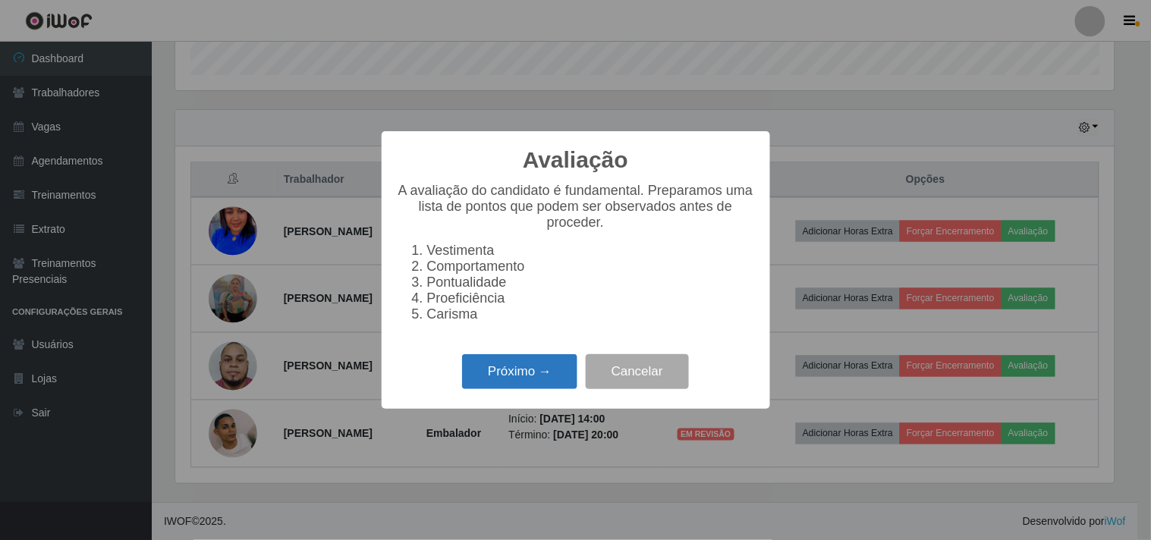
click at [545, 376] on button "Próximo →" at bounding box center [519, 372] width 115 height 36
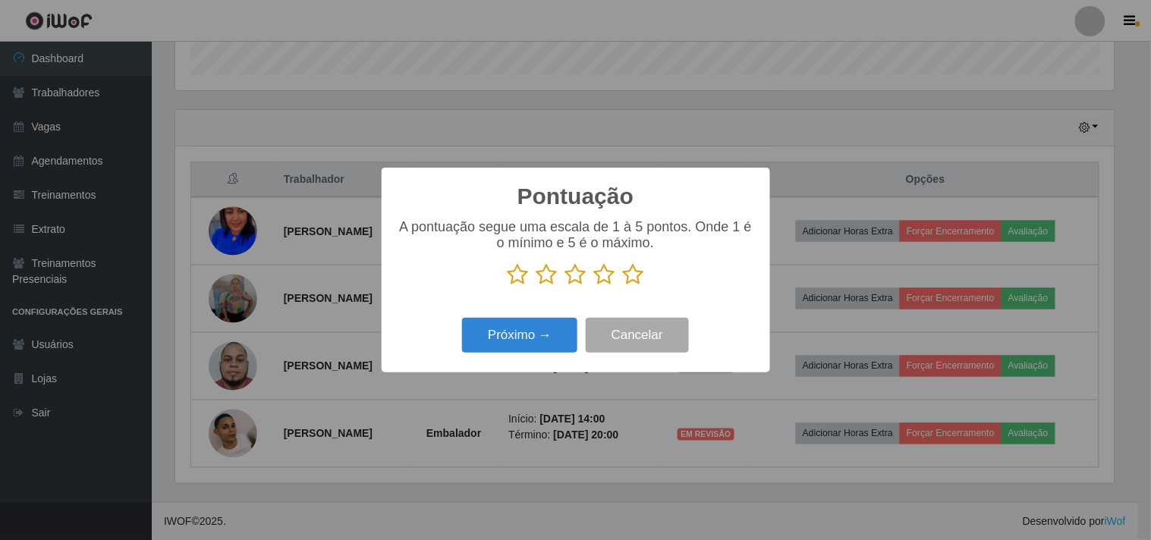
drag, startPoint x: 624, startPoint y: 281, endPoint x: 570, endPoint y: 316, distance: 64.2
click at [624, 283] on icon at bounding box center [633, 274] width 21 height 23
click at [623, 286] on input "radio" at bounding box center [623, 286] width 0 height 0
click at [559, 322] on button "Próximo →" at bounding box center [519, 336] width 115 height 36
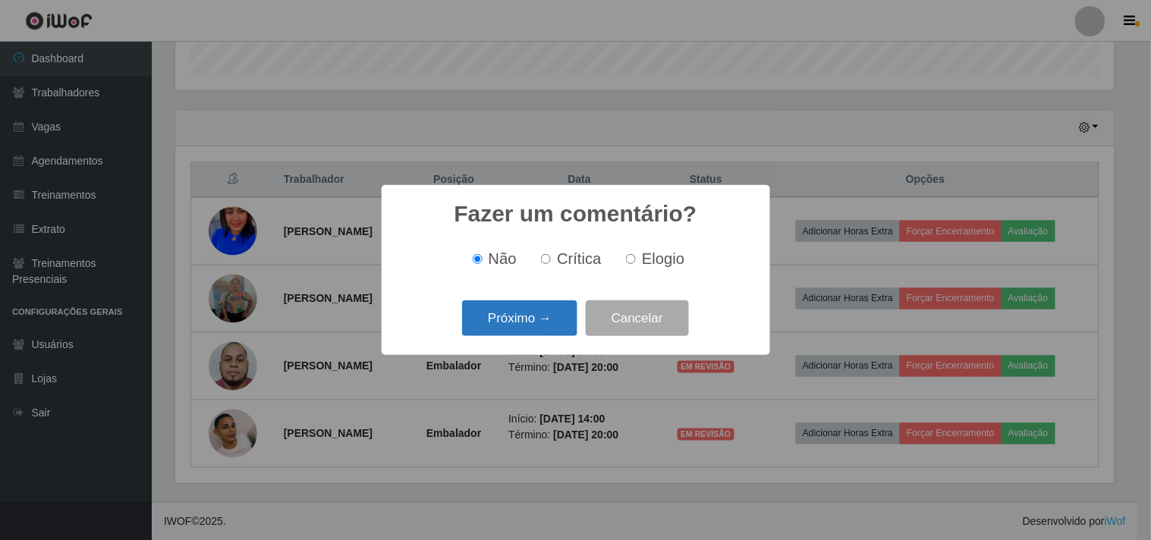
click at [512, 313] on button "Próximo →" at bounding box center [519, 318] width 115 height 36
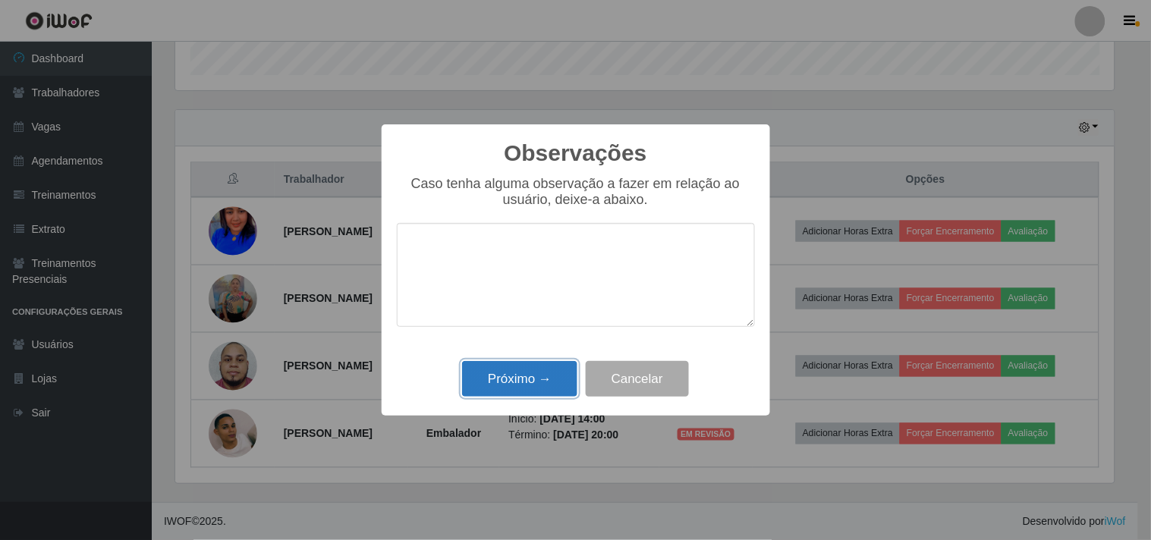
click at [502, 369] on button "Próximo →" at bounding box center [519, 379] width 115 height 36
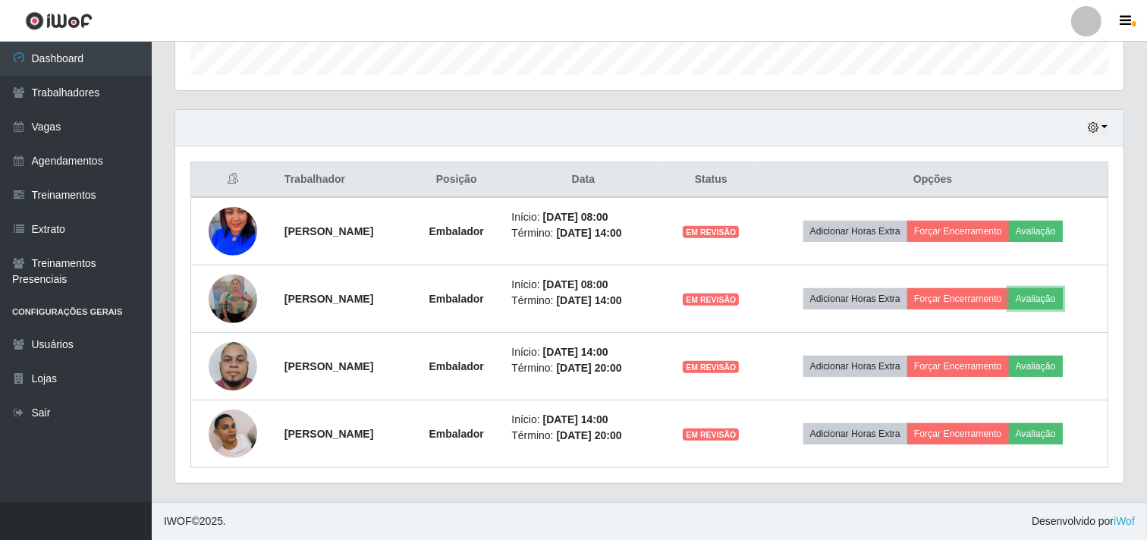
click at [1009, 288] on button "Avaliação" at bounding box center [1036, 298] width 54 height 21
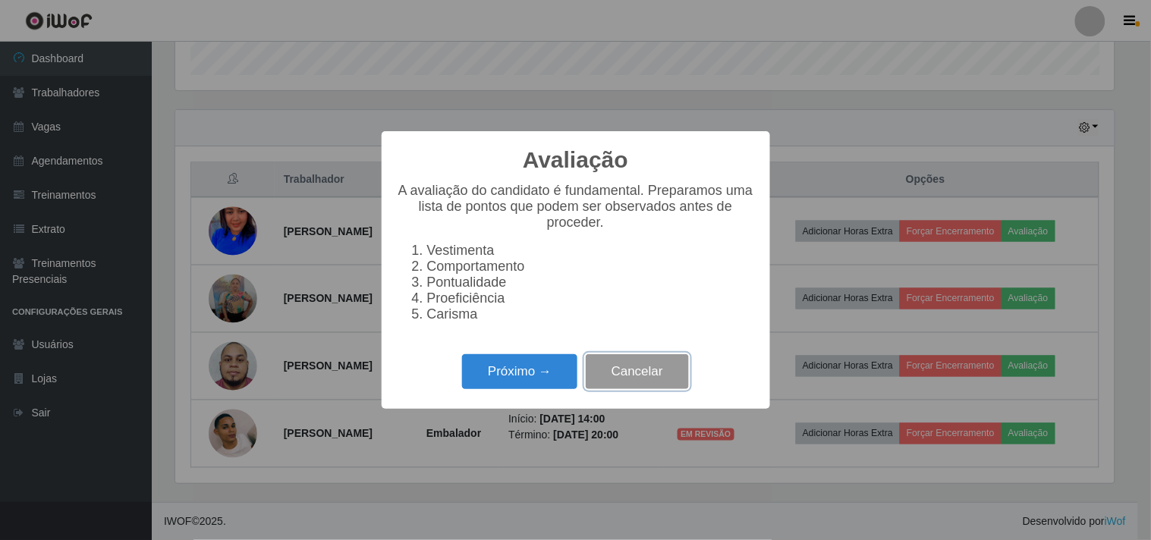
click at [641, 367] on button "Cancelar" at bounding box center [637, 372] width 103 height 36
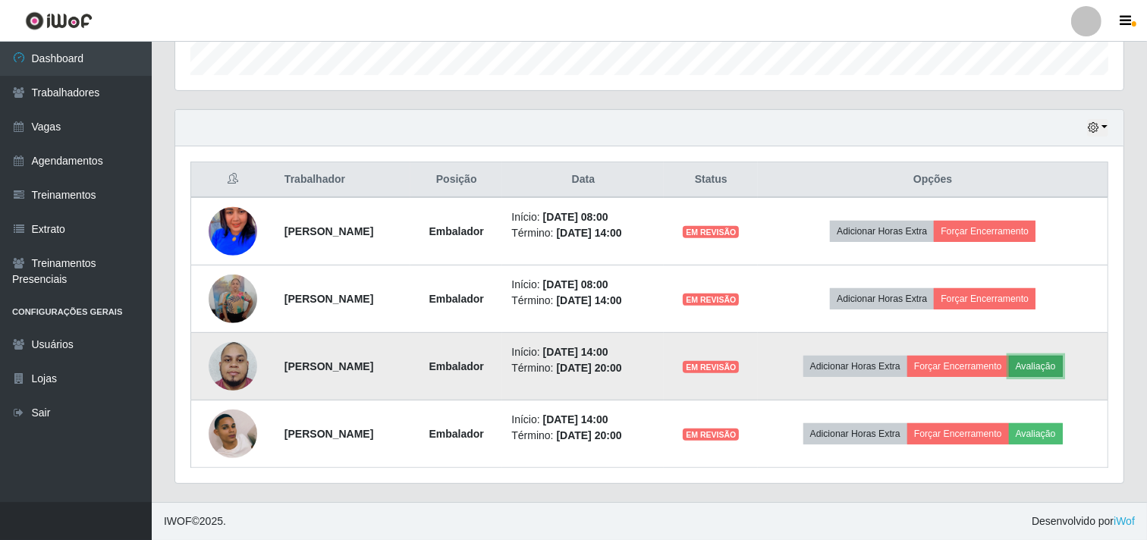
click at [1063, 373] on button "Avaliação" at bounding box center [1036, 366] width 54 height 21
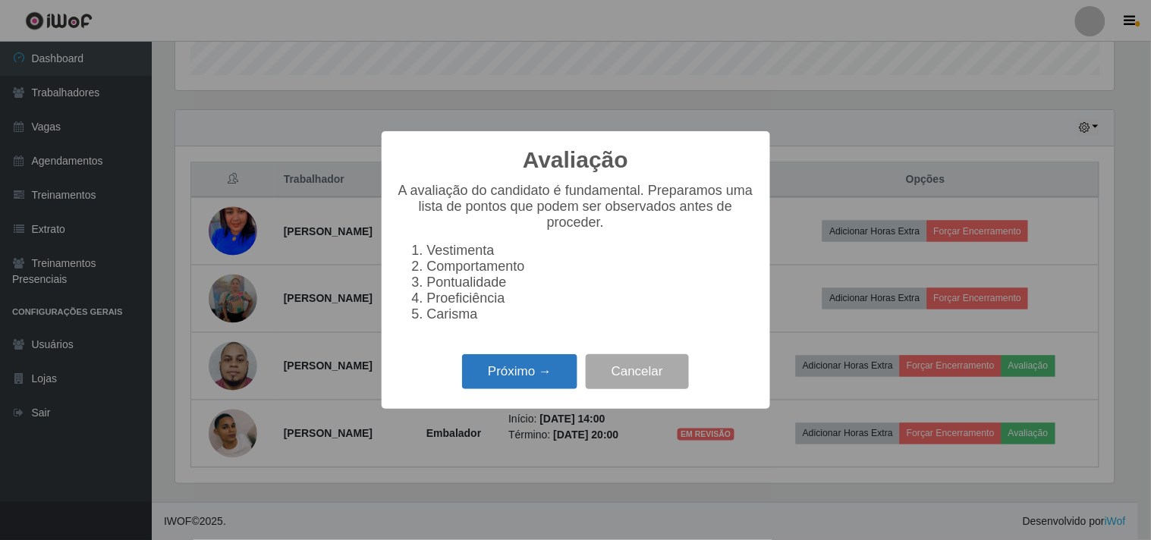
click at [511, 374] on button "Próximo →" at bounding box center [519, 372] width 115 height 36
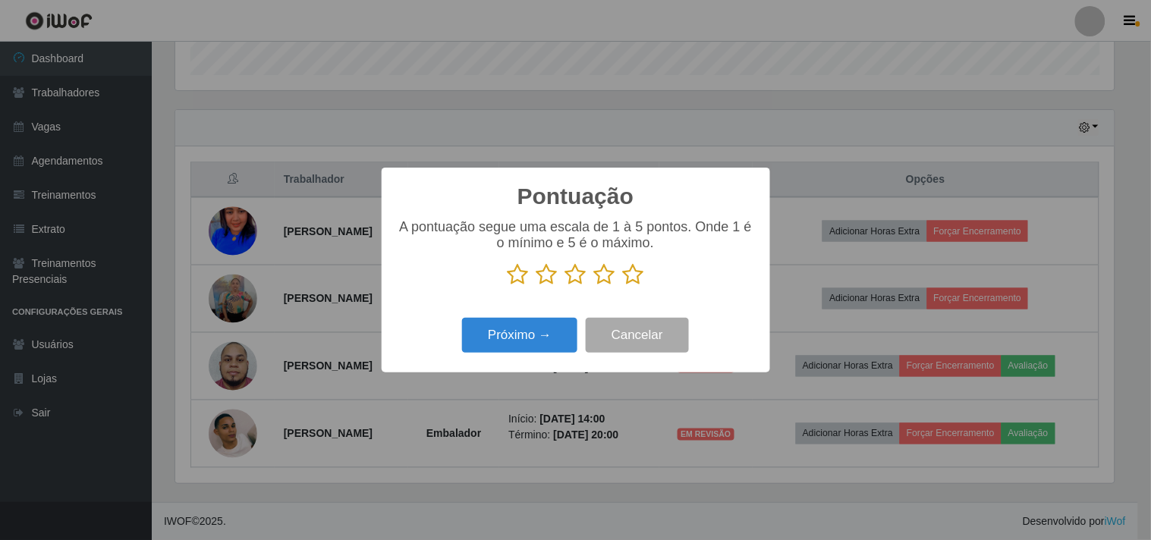
drag, startPoint x: 631, startPoint y: 269, endPoint x: 615, endPoint y: 304, distance: 38.1
click at [632, 270] on icon at bounding box center [633, 274] width 21 height 23
click at [623, 286] on input "radio" at bounding box center [623, 286] width 0 height 0
click at [524, 335] on button "Próximo →" at bounding box center [519, 336] width 115 height 36
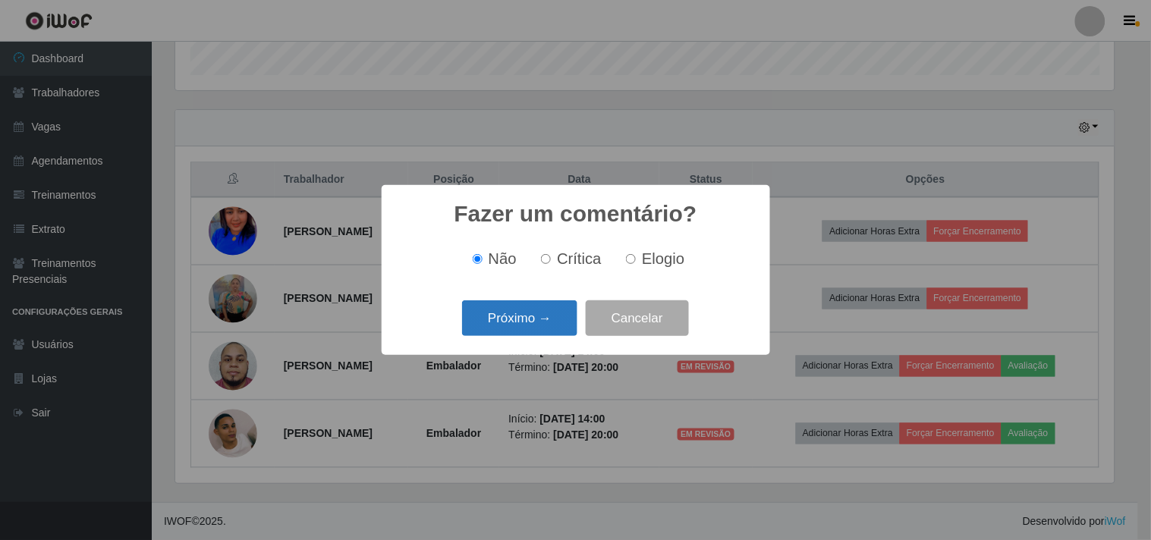
click at [511, 330] on button "Próximo →" at bounding box center [519, 318] width 115 height 36
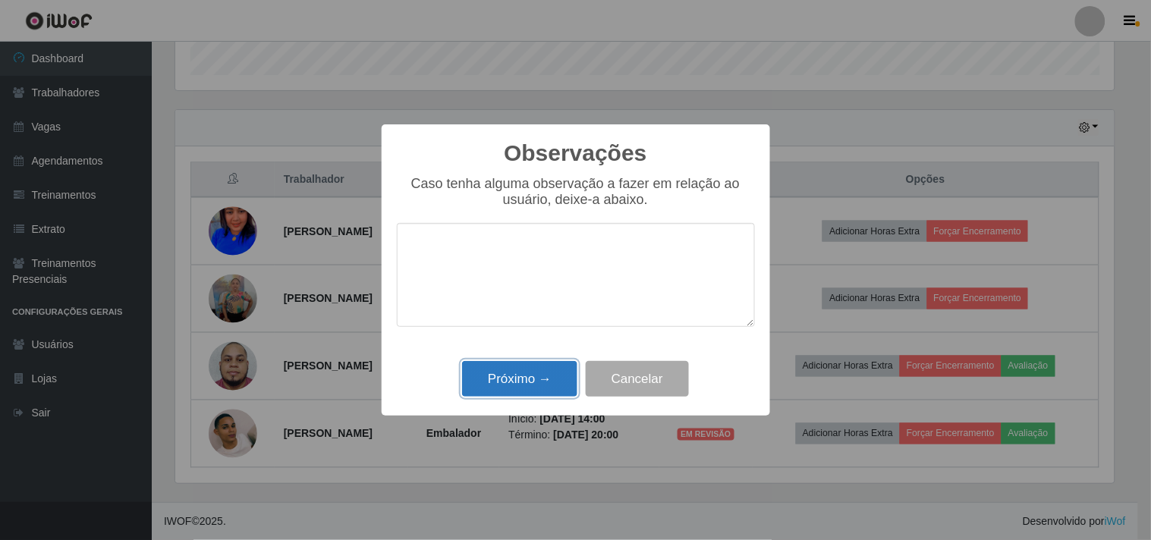
click at [535, 387] on button "Próximo →" at bounding box center [519, 379] width 115 height 36
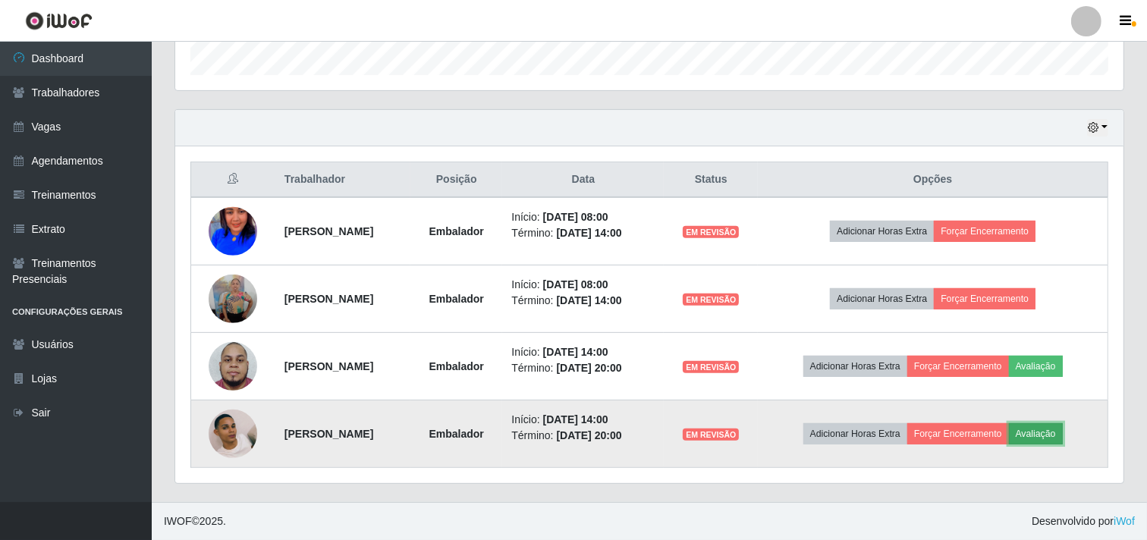
click at [1063, 436] on button "Avaliação" at bounding box center [1036, 433] width 54 height 21
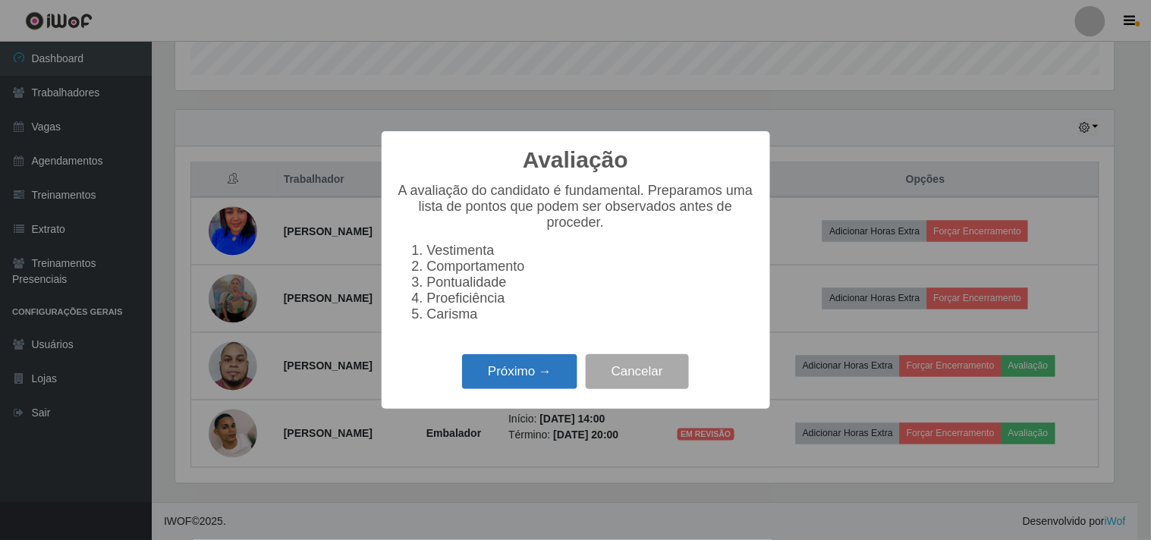
click at [508, 360] on button "Próximo →" at bounding box center [519, 372] width 115 height 36
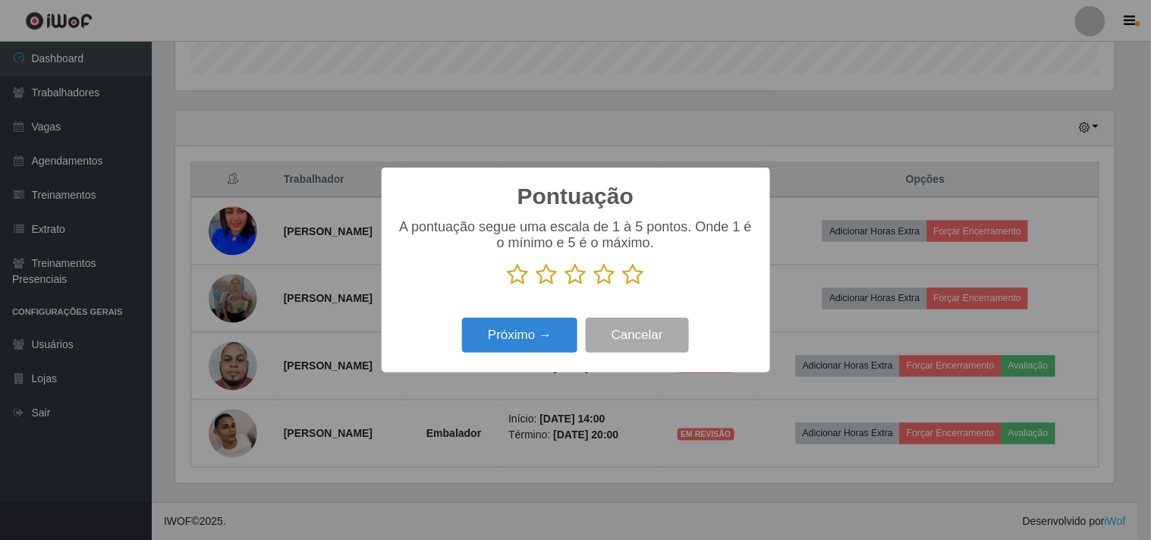
drag, startPoint x: 637, startPoint y: 276, endPoint x: 610, endPoint y: 300, distance: 36.0
click at [634, 277] on icon at bounding box center [633, 274] width 21 height 23
click at [623, 286] on input "radio" at bounding box center [623, 286] width 0 height 0
click at [539, 334] on button "Próximo →" at bounding box center [519, 336] width 115 height 36
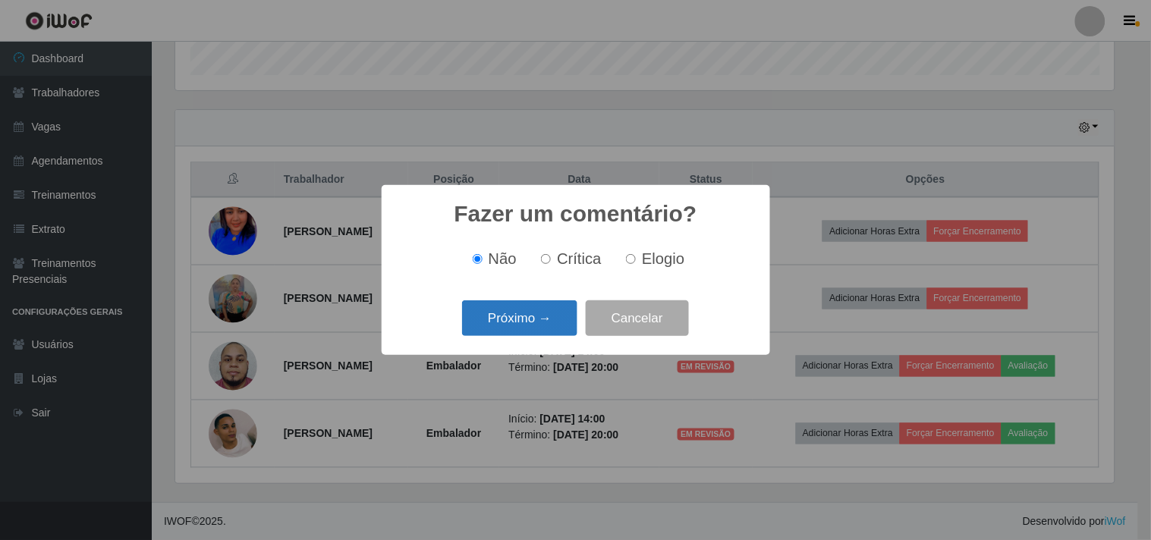
click at [513, 322] on button "Próximo →" at bounding box center [519, 318] width 115 height 36
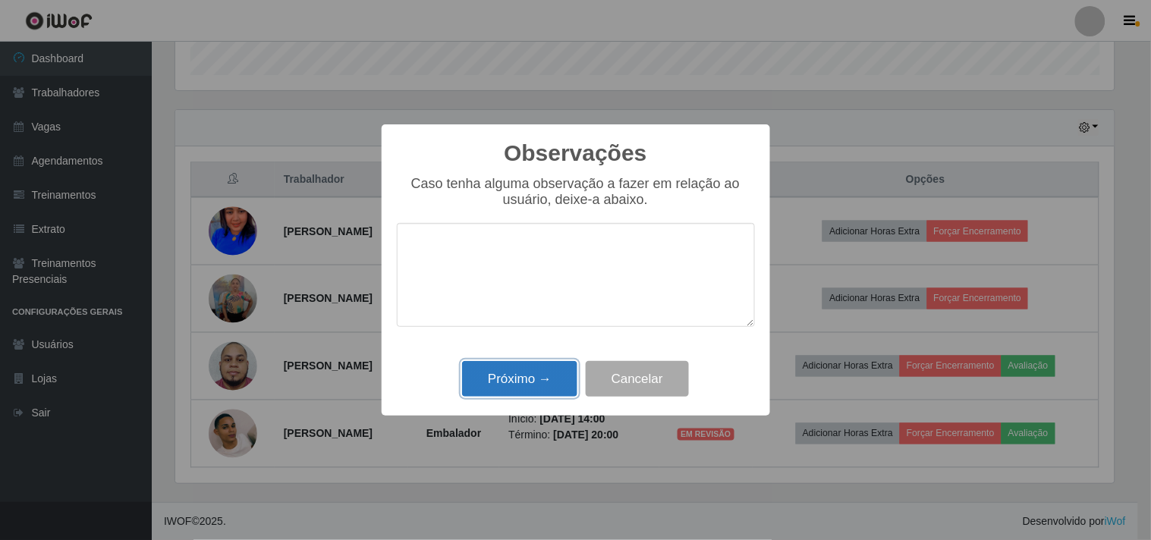
click at [520, 376] on button "Próximo →" at bounding box center [519, 379] width 115 height 36
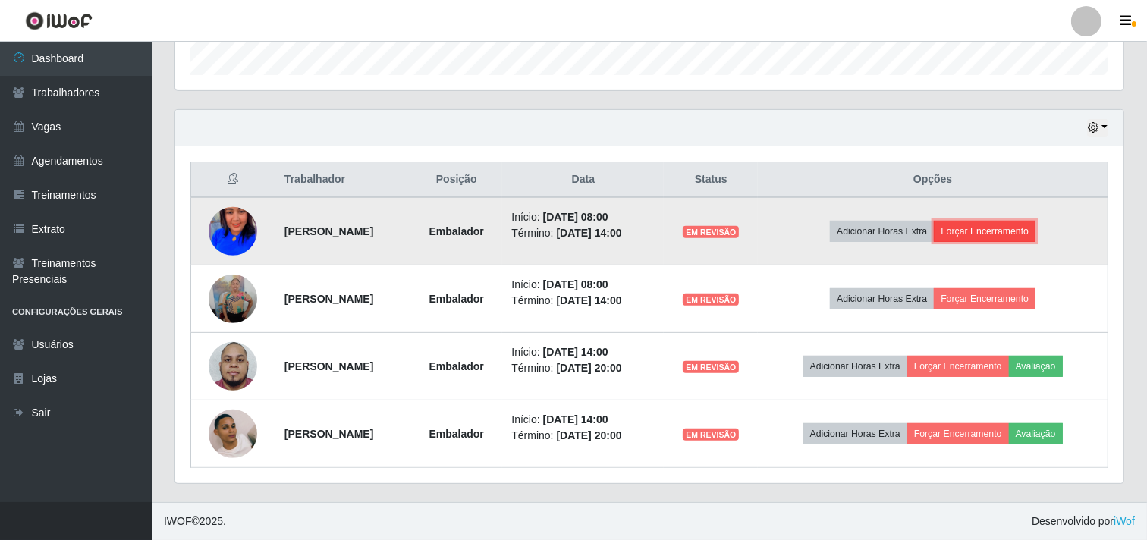
click at [1010, 234] on button "Forçar Encerramento" at bounding box center [985, 231] width 102 height 21
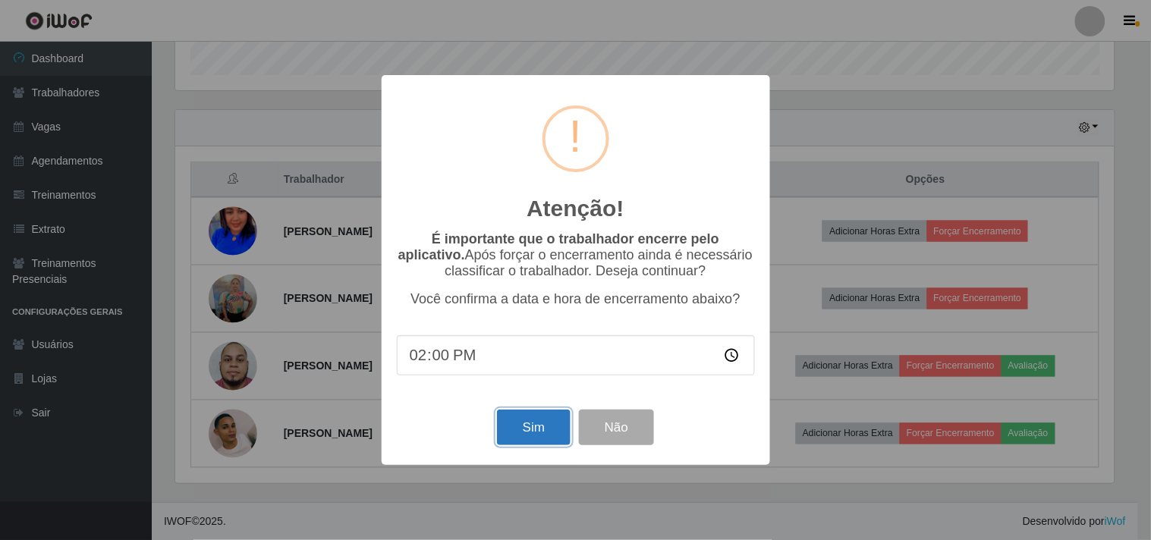
click at [539, 423] on button "Sim" at bounding box center [534, 428] width 74 height 36
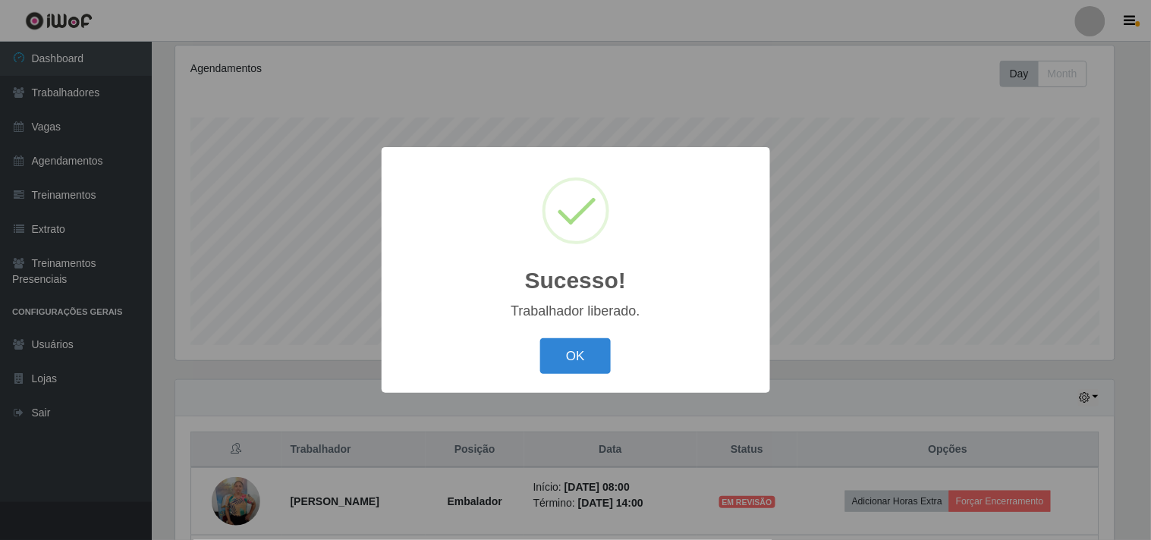
click at [540, 338] on button "OK" at bounding box center [575, 356] width 71 height 36
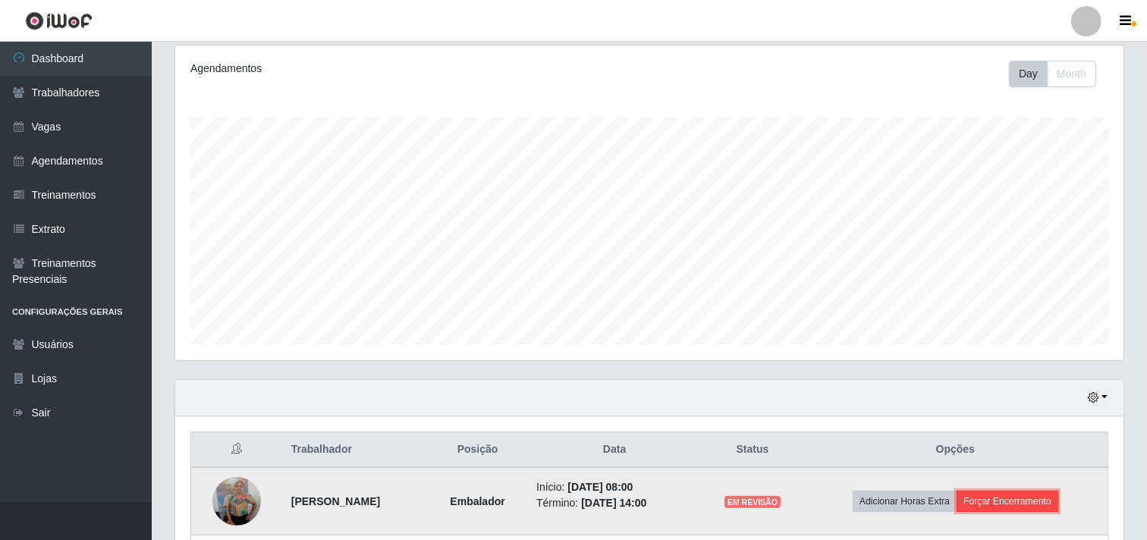
click at [1033, 508] on button "Forçar Encerramento" at bounding box center [1008, 501] width 102 height 21
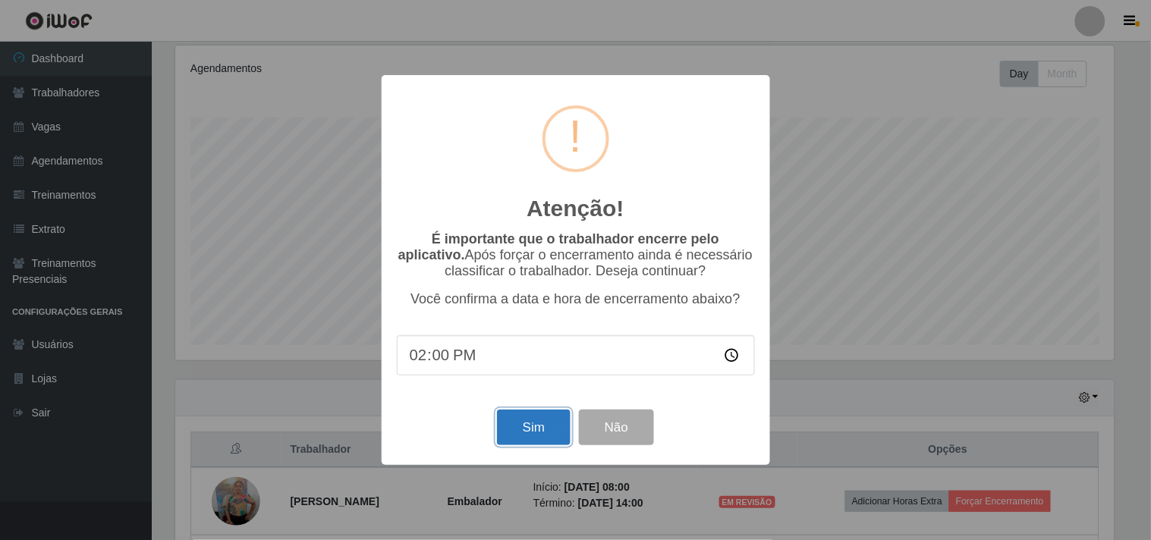
click at [563, 431] on button "Sim" at bounding box center [534, 428] width 74 height 36
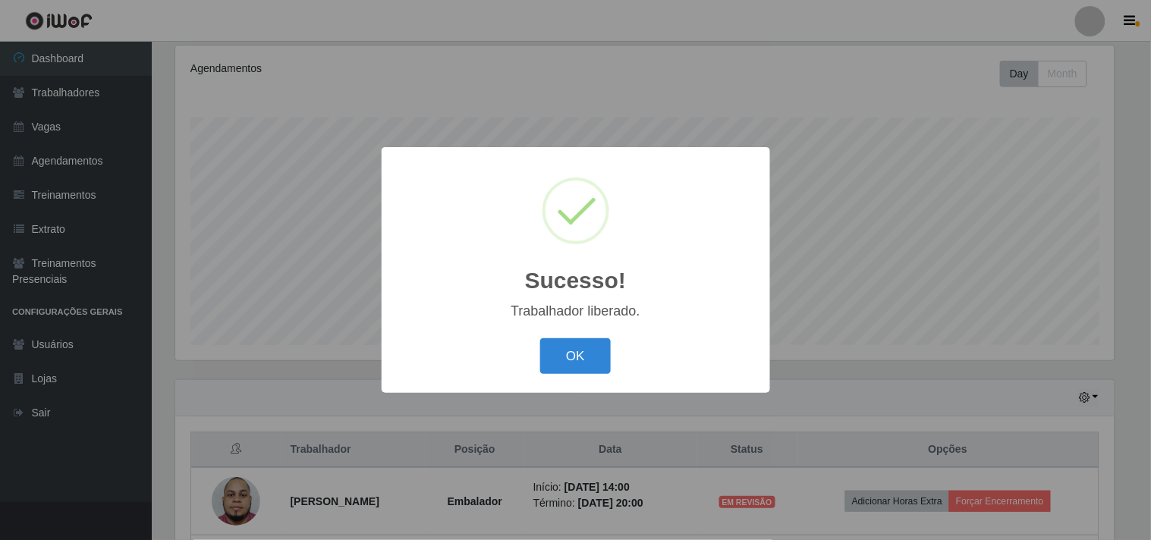
click at [540, 338] on button "OK" at bounding box center [575, 356] width 71 height 36
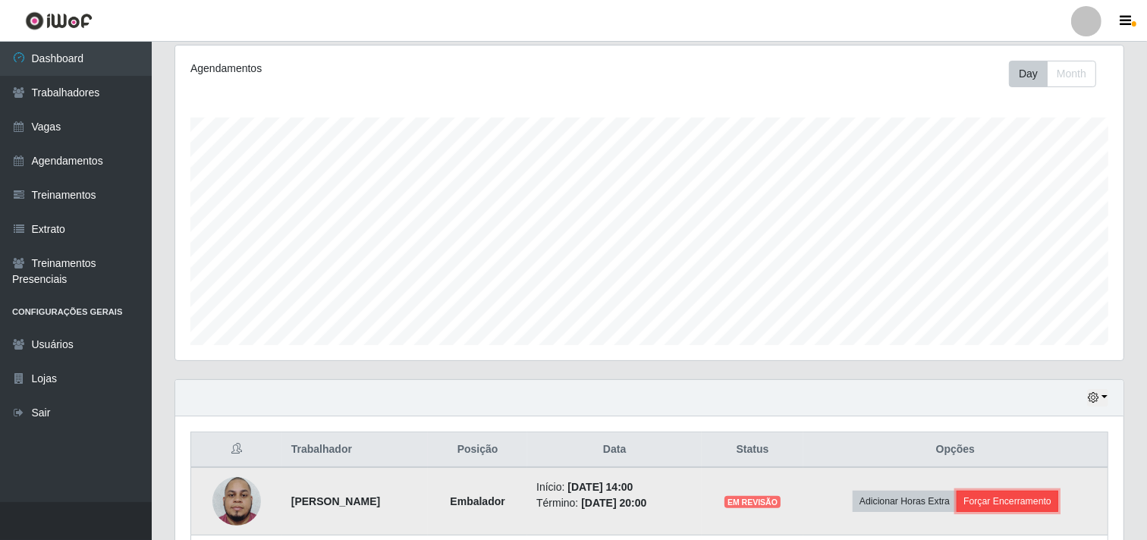
click at [1019, 491] on button "Forçar Encerramento" at bounding box center [1008, 501] width 102 height 21
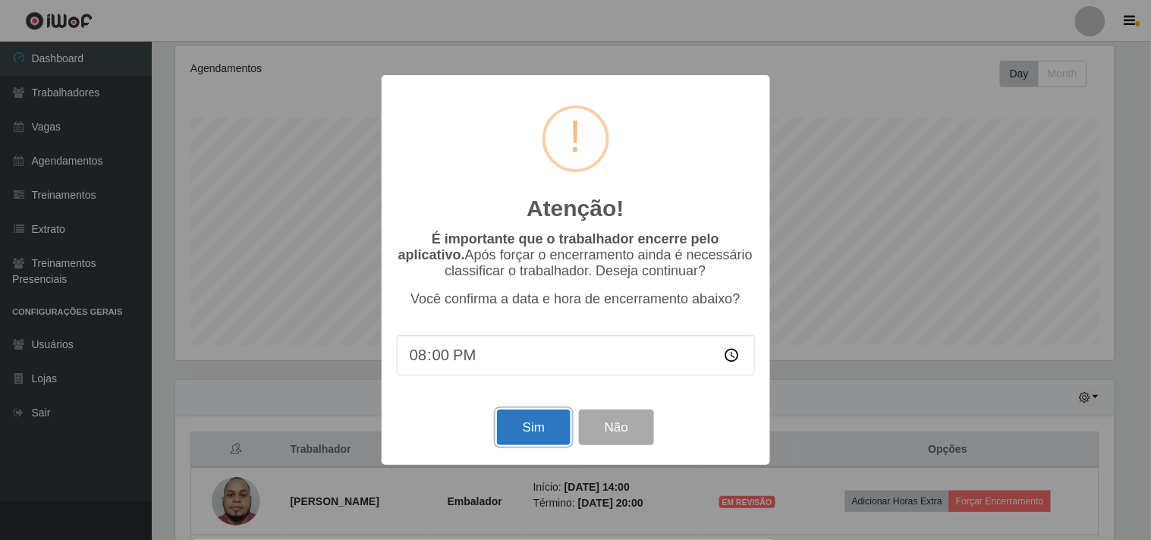
click at [512, 417] on button "Sim" at bounding box center [534, 428] width 74 height 36
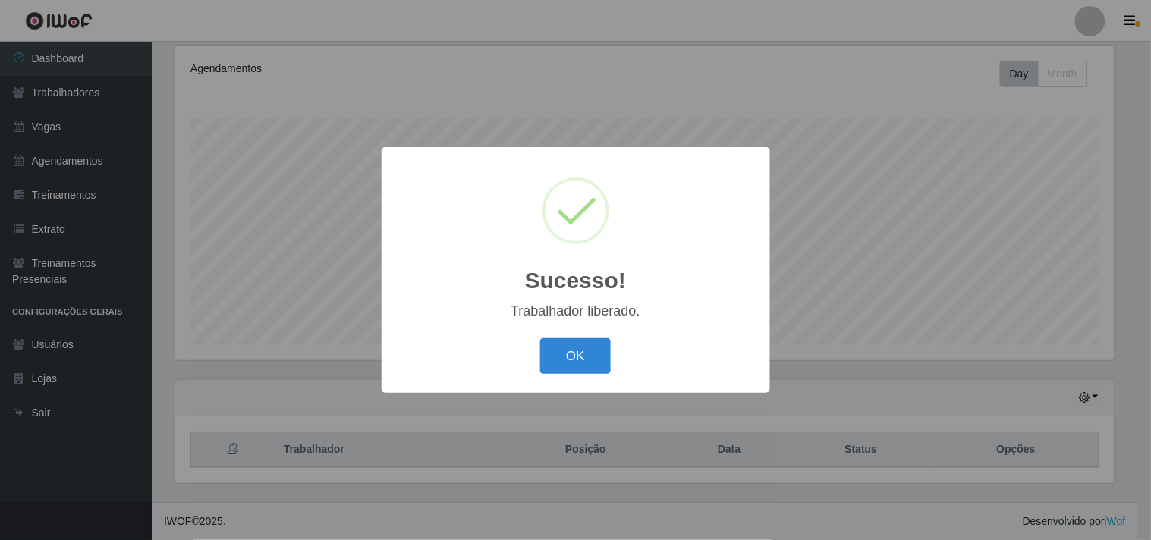
click at [540, 338] on button "OK" at bounding box center [575, 356] width 71 height 36
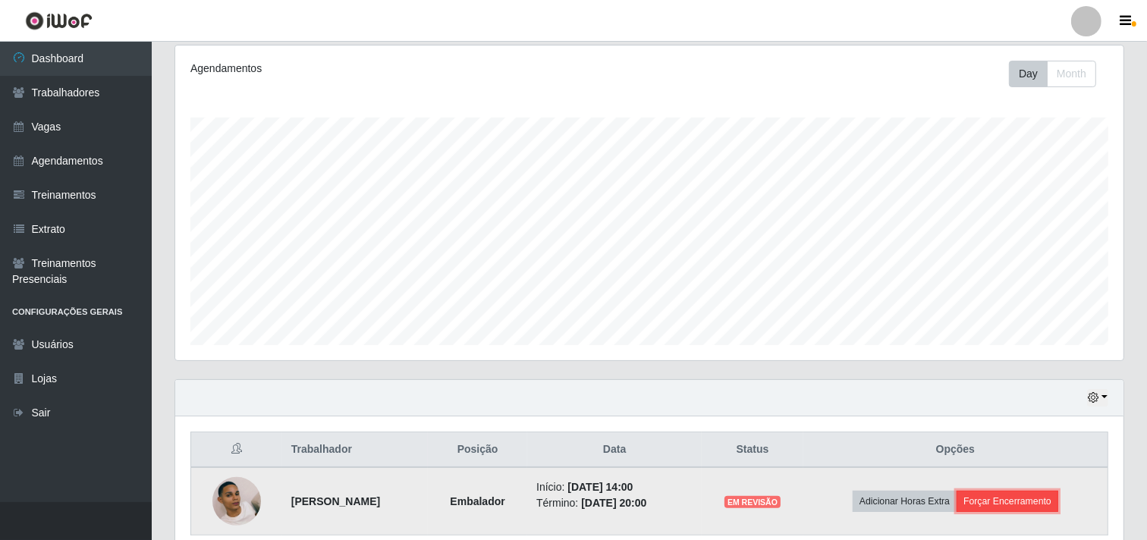
click at [1018, 509] on button "Forçar Encerramento" at bounding box center [1008, 501] width 102 height 21
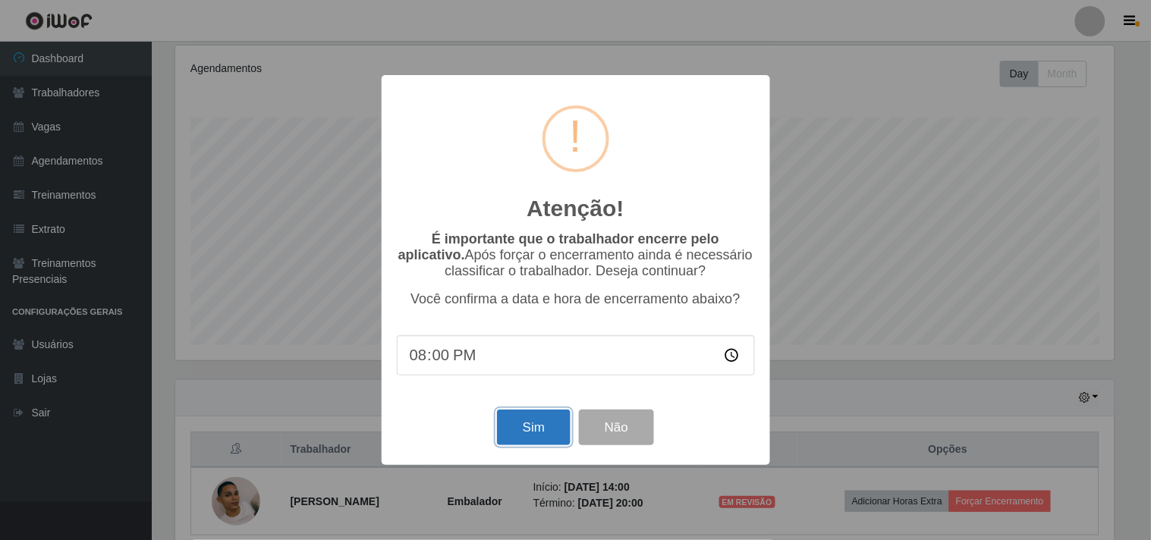
click at [533, 425] on button "Sim" at bounding box center [534, 428] width 74 height 36
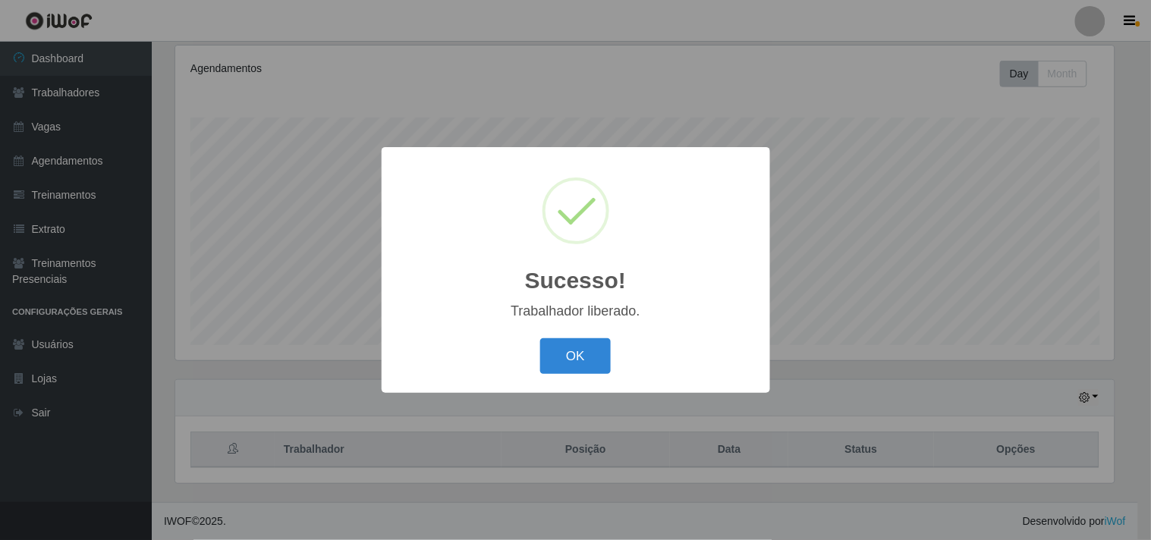
click at [792, 373] on div "Sucesso! × Trabalhador liberado. OK Cancel" at bounding box center [575, 270] width 1151 height 540
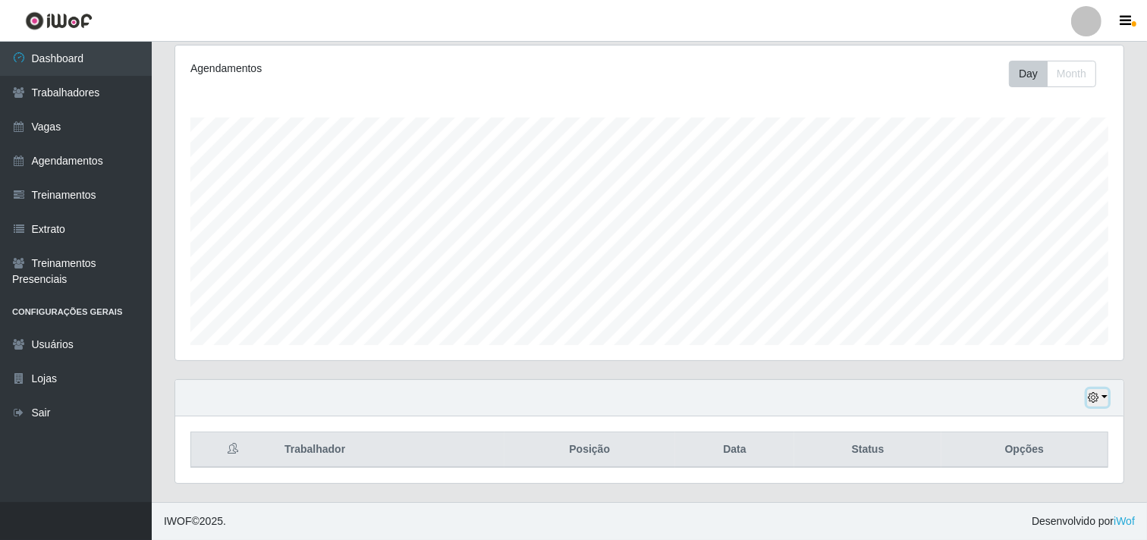
click at [1098, 397] on icon "button" at bounding box center [1093, 397] width 11 height 11
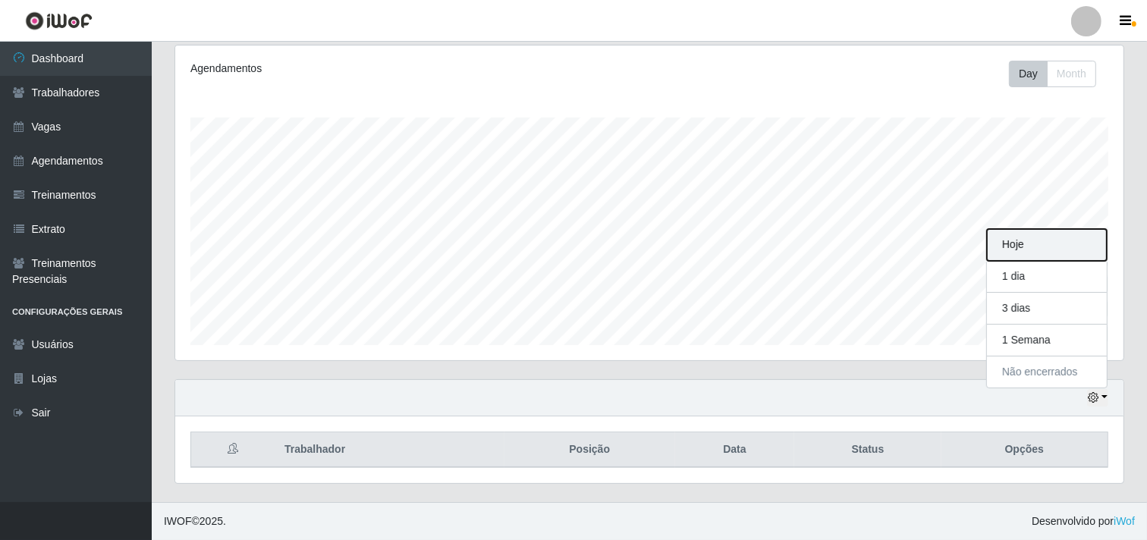
click at [1012, 248] on button "Hoje" at bounding box center [1047, 245] width 120 height 32
